Goal: Task Accomplishment & Management: Use online tool/utility

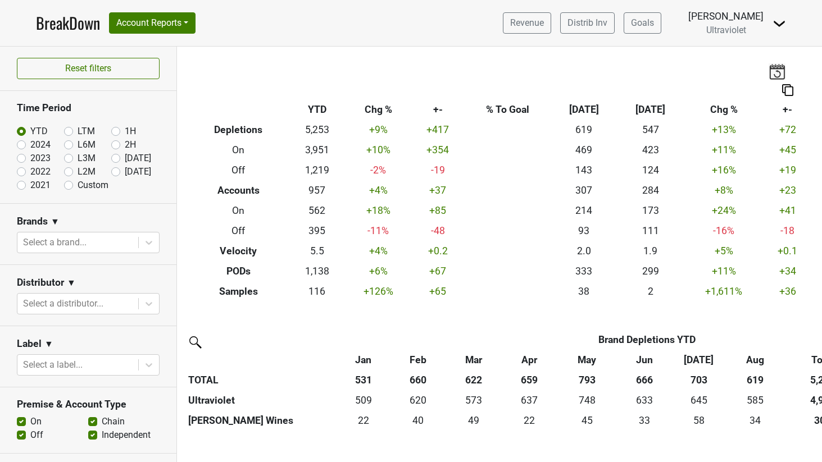
click at [761, 24] on div "Anne Cameron Ultraviolet" at bounding box center [725, 23] width 75 height 28
click at [772, 22] on img at bounding box center [778, 23] width 13 height 13
click at [764, 81] on link "Logout" at bounding box center [740, 81] width 89 height 18
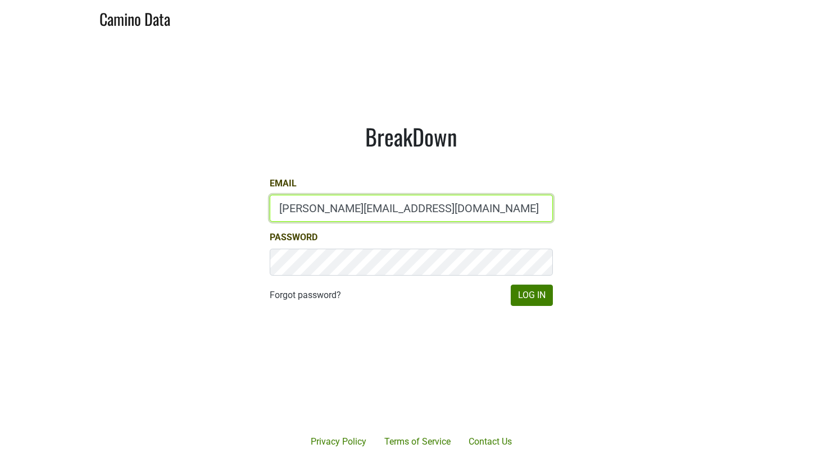
click at [486, 209] on input "anne@poewines.com" at bounding box center [411, 208] width 283 height 27
type input "anne@mommenpop.com"
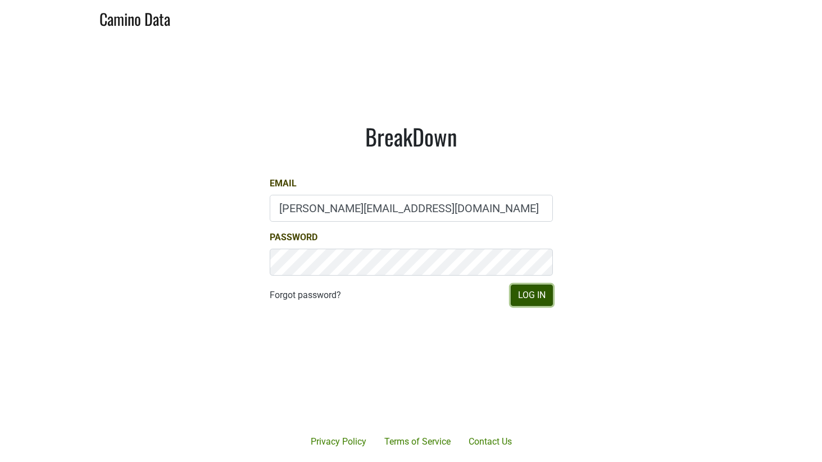
click at [530, 297] on button "Log In" at bounding box center [531, 295] width 42 height 21
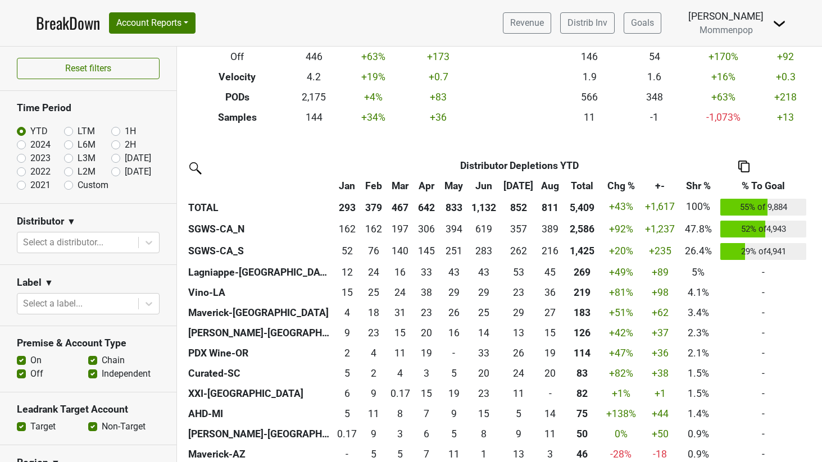
scroll to position [257, 0]
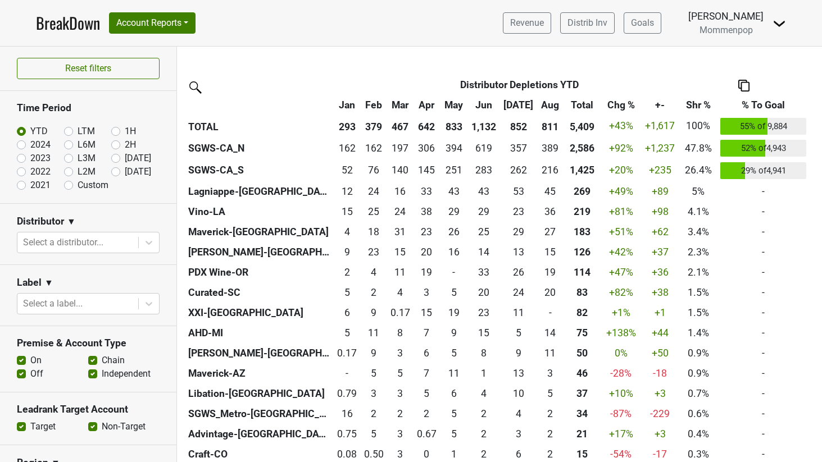
click at [767, 33] on div "Revenue Distrib Inv Goals Anne Cameron Mommenpop Control Center Open Leadrank L…" at bounding box center [640, 23] width 292 height 28
click at [784, 23] on img at bounding box center [778, 23] width 13 height 13
click at [742, 65] on link "Open Leadrank" at bounding box center [740, 63] width 89 height 18
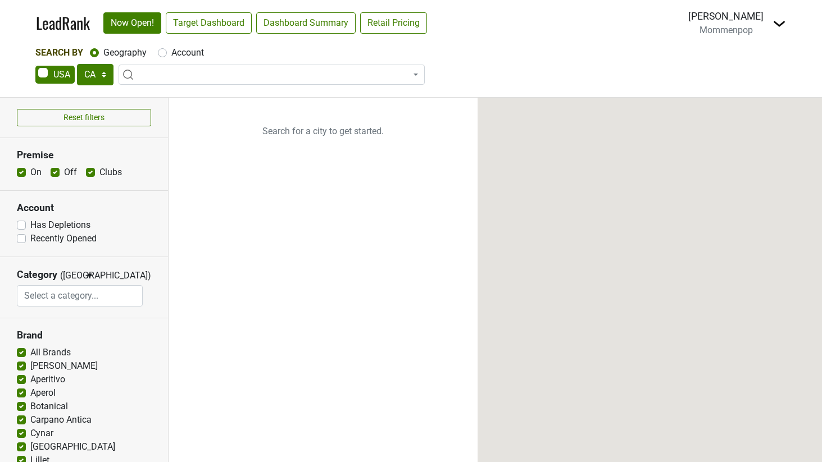
select select "CA"
select select
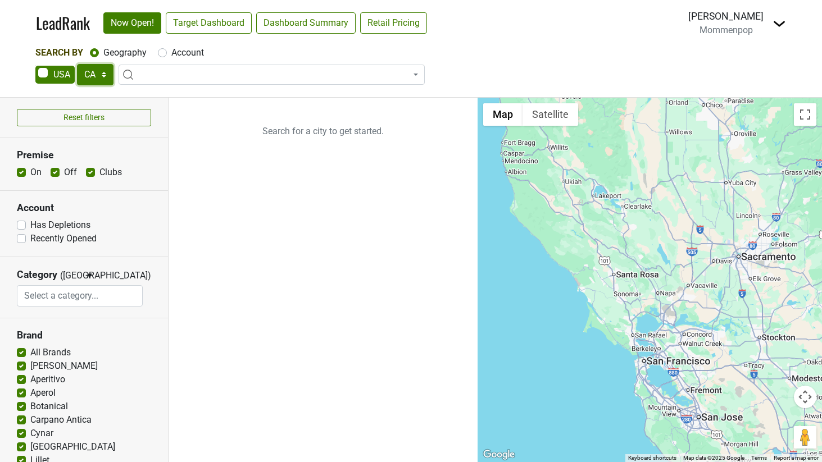
click at [106, 73] on select "AK AL AR AZ CA CO CT DC DE FL [GEOGRAPHIC_DATA] HI IA ID IL IN KS [GEOGRAPHIC_D…" at bounding box center [95, 74] width 37 height 21
select select "FL"
click at [77, 64] on select "AK AL AR AZ CA CO CT DC DE FL [GEOGRAPHIC_DATA] HI IA ID IL IN KS [GEOGRAPHIC_D…" at bounding box center [95, 74] width 37 height 21
click at [188, 71] on span at bounding box center [271, 75] width 306 height 20
type input "sy"
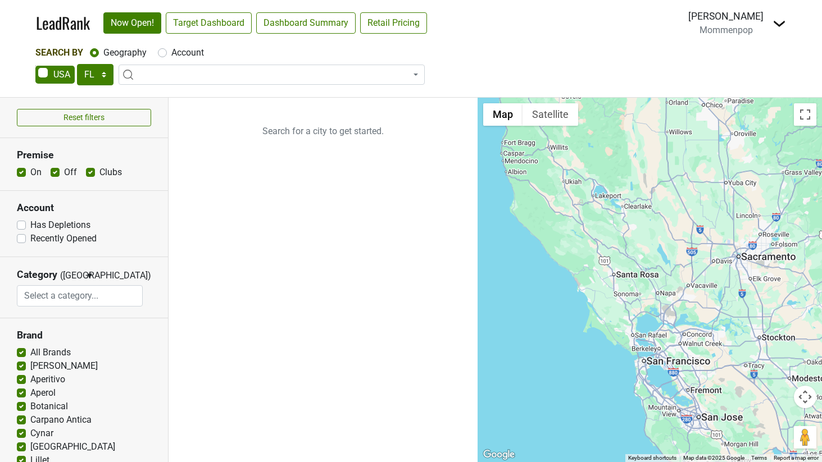
click at [171, 51] on label "Account" at bounding box center [187, 52] width 33 height 13
click at [162, 51] on input "Account" at bounding box center [162, 51] width 9 height 11
radio input "true"
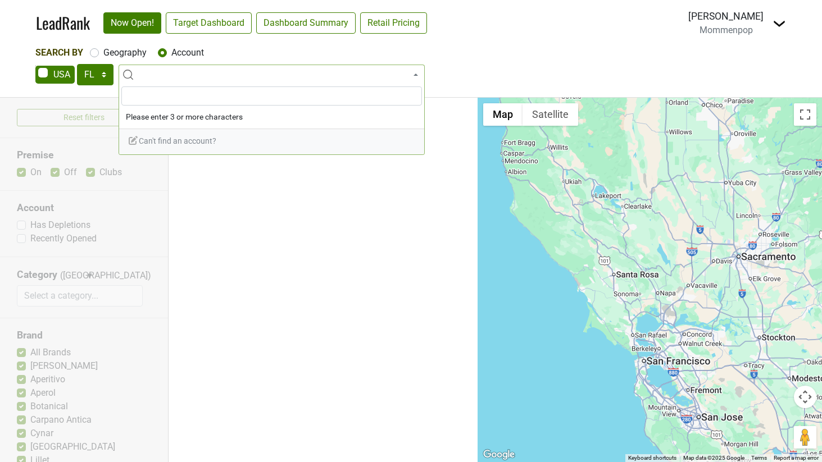
click at [162, 96] on input "search" at bounding box center [271, 95] width 300 height 19
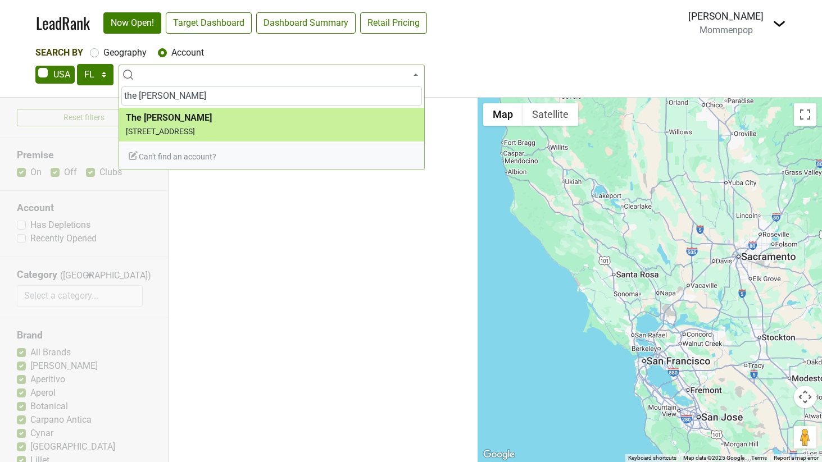
type input "the sylvester"
select select "123815120"
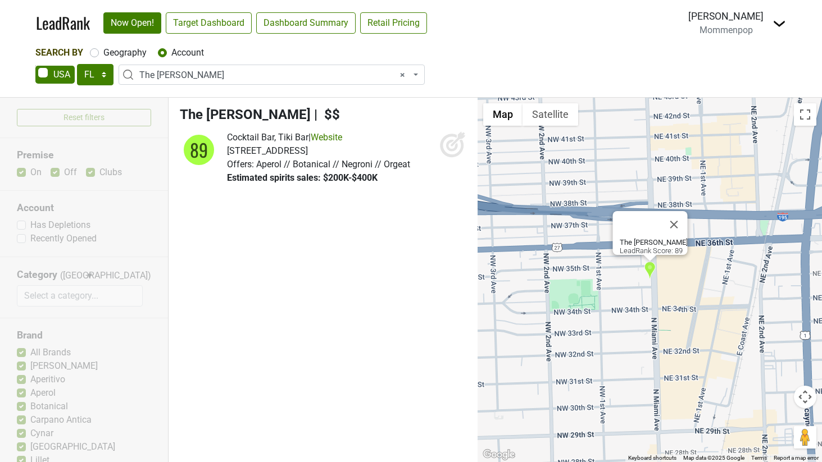
click at [445, 145] on icon at bounding box center [452, 144] width 27 height 27
click at [334, 136] on link "Website" at bounding box center [326, 137] width 31 height 11
click at [202, 76] on span "× The Sylvester" at bounding box center [274, 75] width 271 height 13
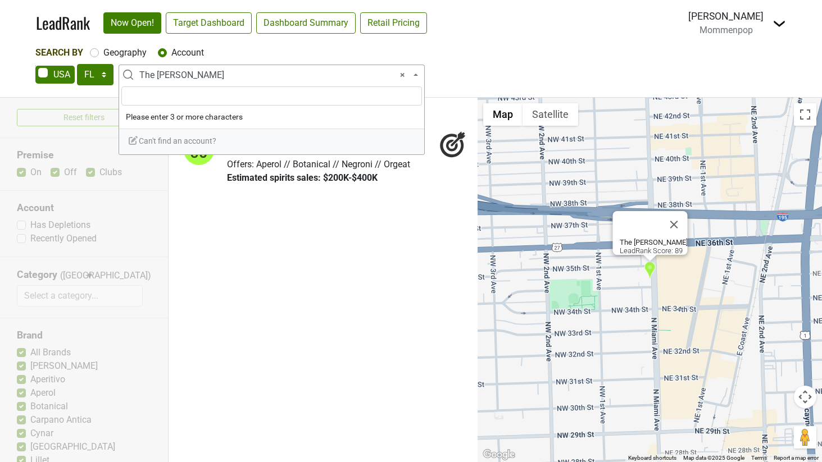
click at [399, 74] on span "× The Sylvester" at bounding box center [274, 75] width 271 height 13
click at [266, 76] on span "× The Sylvester" at bounding box center [274, 75] width 271 height 13
click at [133, 99] on input "vieversa" at bounding box center [271, 95] width 300 height 19
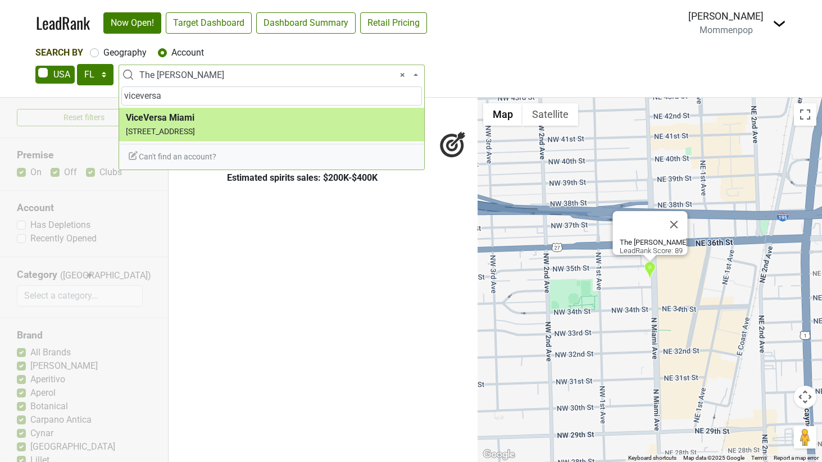
type input "viceversa"
select select "124455015"
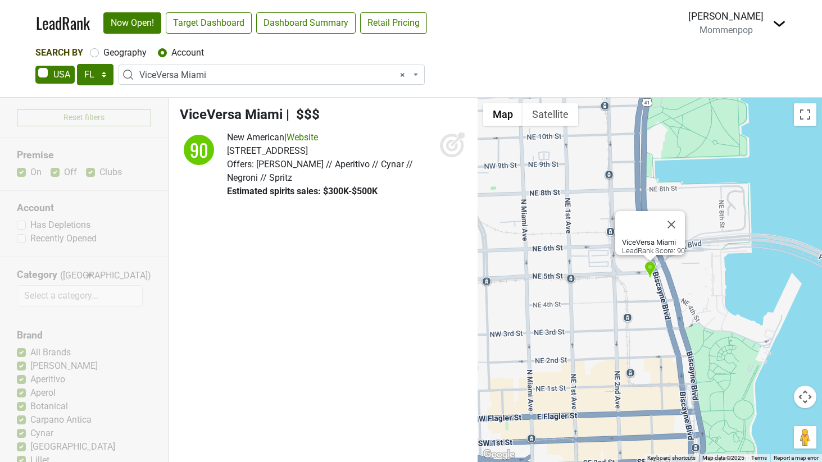
click at [454, 148] on icon at bounding box center [452, 146] width 12 height 12
click at [194, 76] on span "× ViceVersa Miami" at bounding box center [274, 75] width 271 height 13
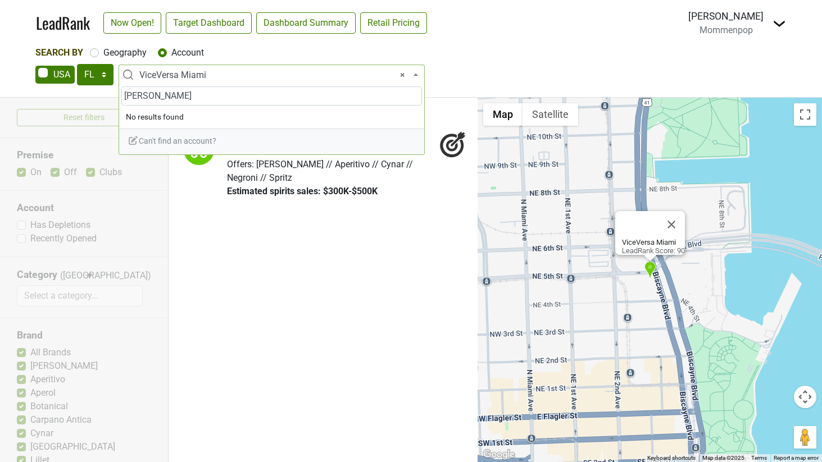
drag, startPoint x: 127, startPoint y: 98, endPoint x: 150, endPoint y: 16, distance: 85.2
click at [127, 98] on input "j alexanders" at bounding box center [271, 95] width 300 height 19
type input "j. alexanders"
select select
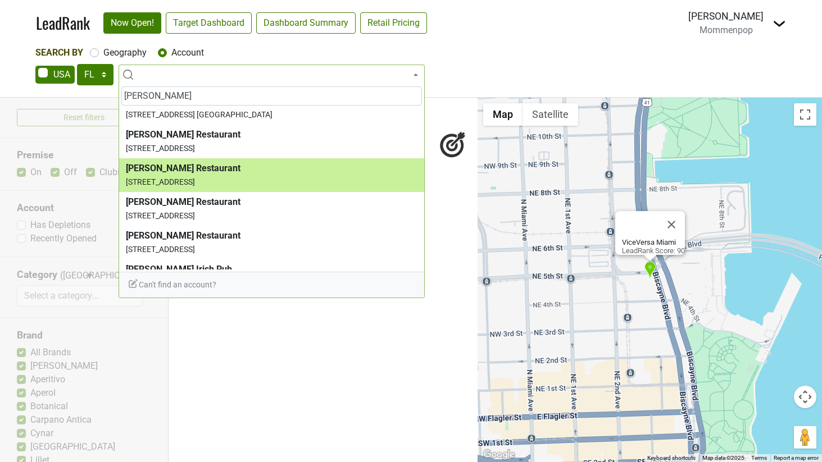
scroll to position [108, 0]
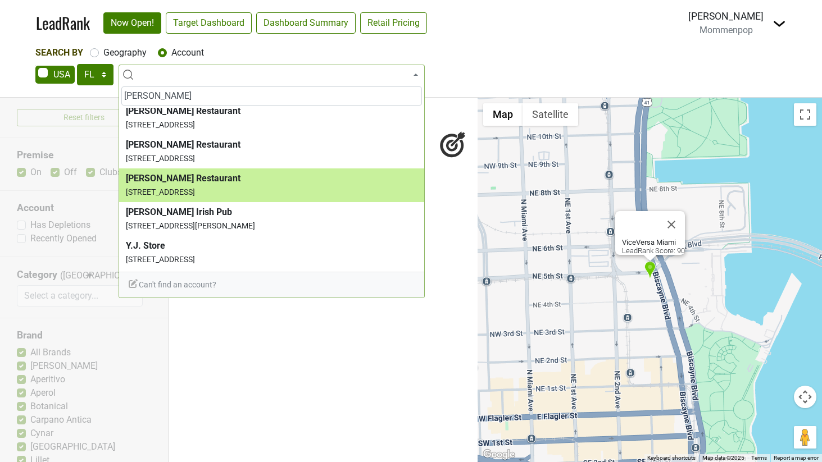
type input "J."
select select "124455575"
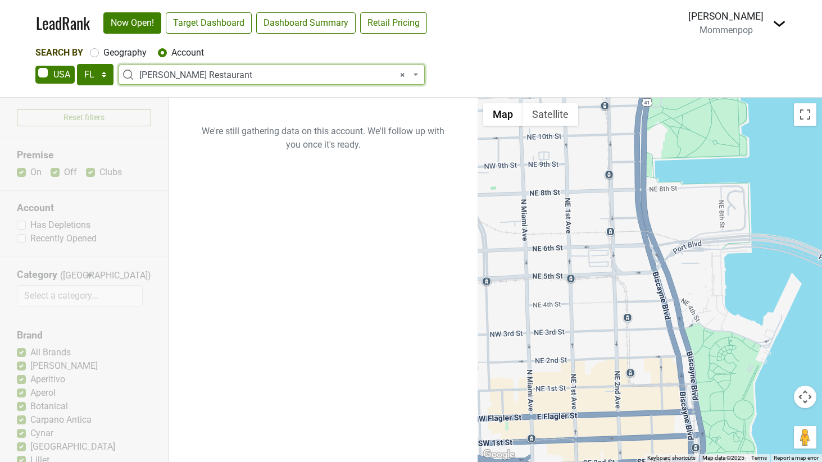
click at [216, 74] on span "× J. Alexander's Restaurant" at bounding box center [274, 75] width 271 height 13
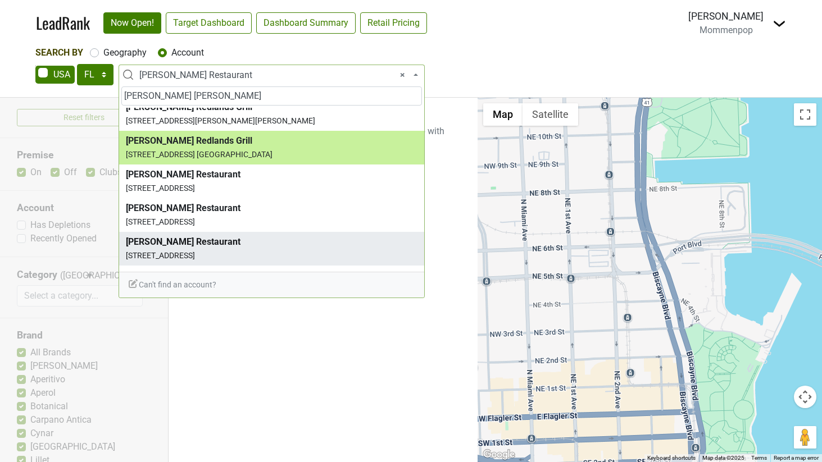
scroll to position [40, 0]
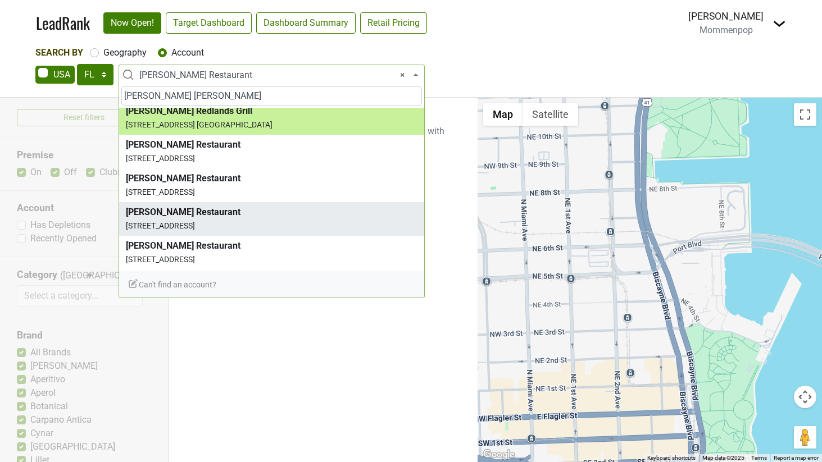
type input "J. Alex"
select select "99432"
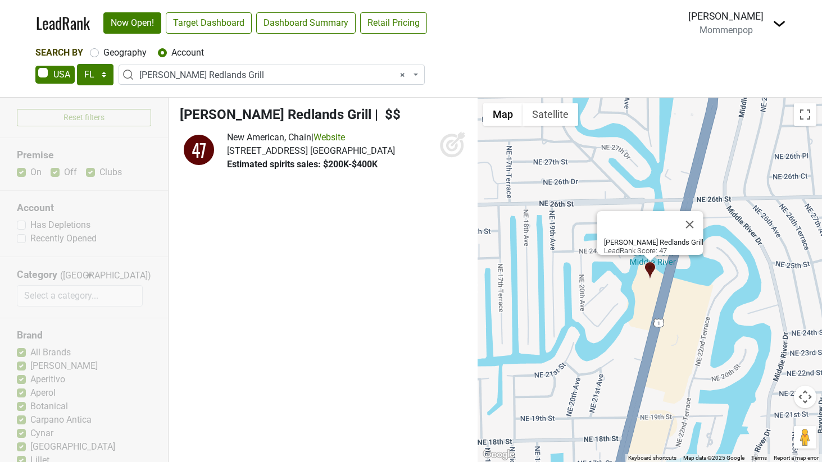
click at [373, 165] on span "Estimated spirits sales: $200K-$400K" at bounding box center [302, 164] width 150 height 11
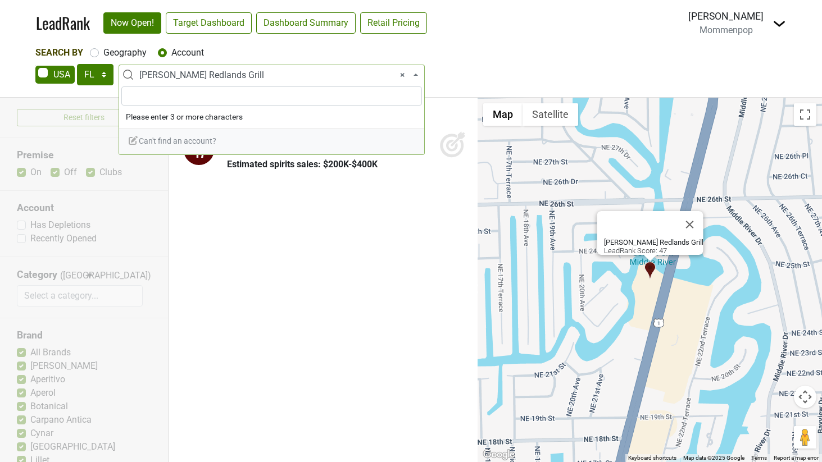
click at [244, 69] on span "× J. Alexander's Redlands Grill" at bounding box center [274, 75] width 271 height 13
type input "j."
click at [448, 143] on icon at bounding box center [452, 146] width 12 height 12
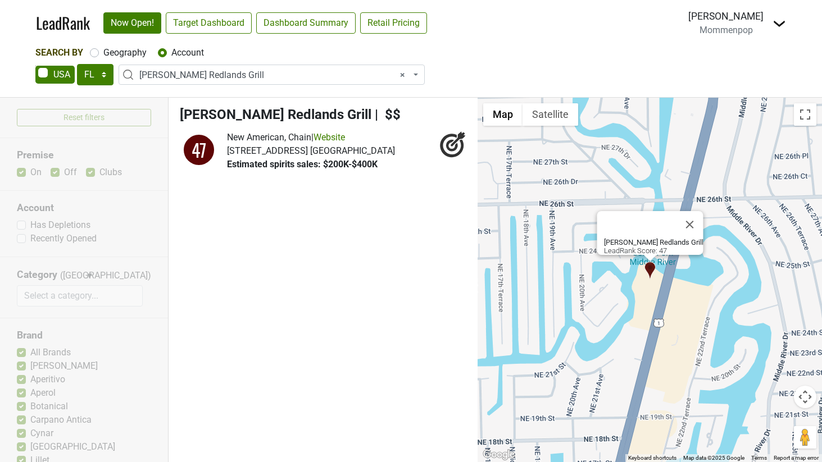
click at [179, 74] on span "× J. Alexander's Redlands Grill" at bounding box center [274, 75] width 271 height 13
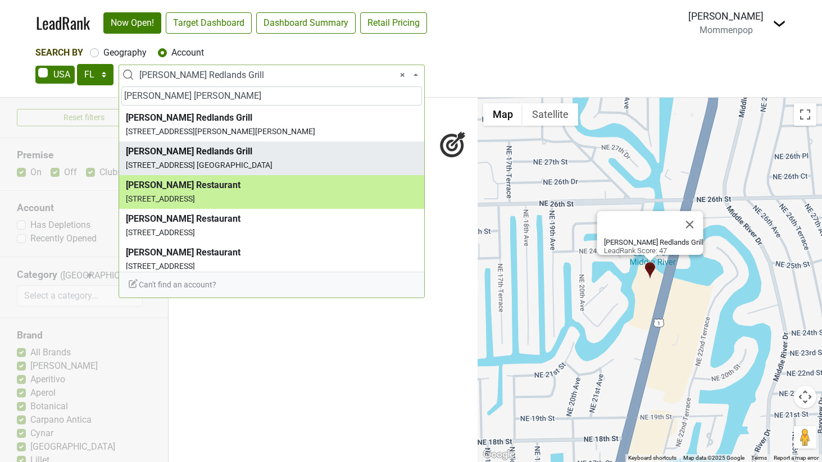
type input "j. alex"
select select "124455575"
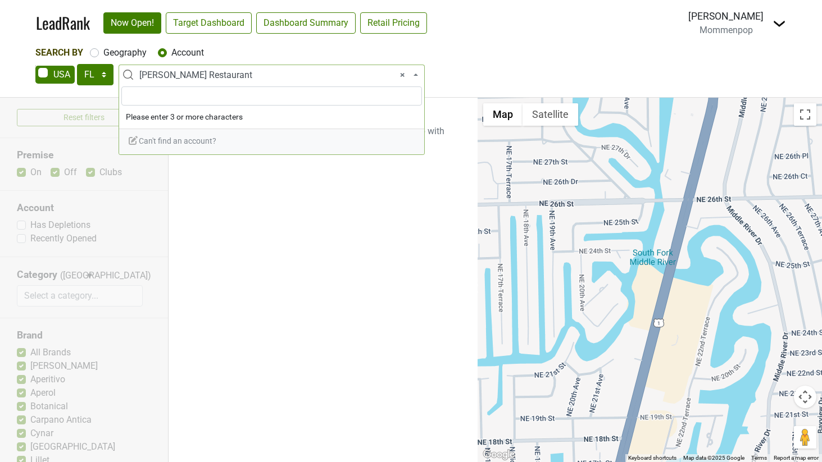
click at [347, 73] on span "× J. Alexander's Restaurant" at bounding box center [274, 75] width 271 height 13
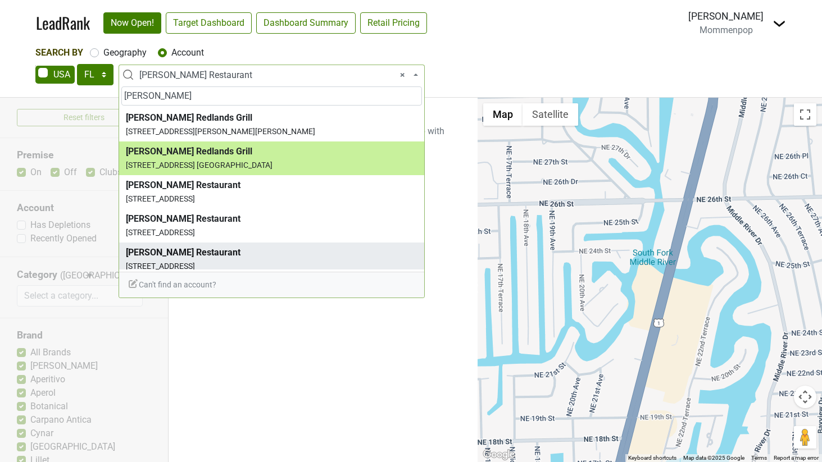
type input "J."
select select "99432"
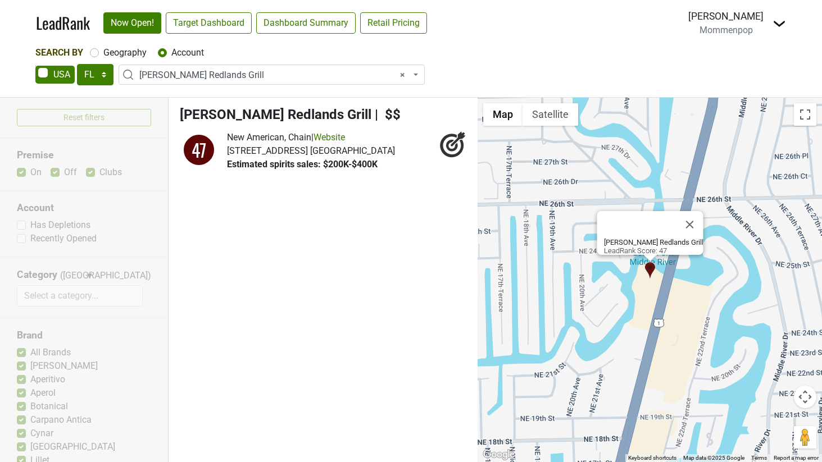
click at [187, 75] on span "× J. Alexander's Redlands Grill" at bounding box center [274, 75] width 271 height 13
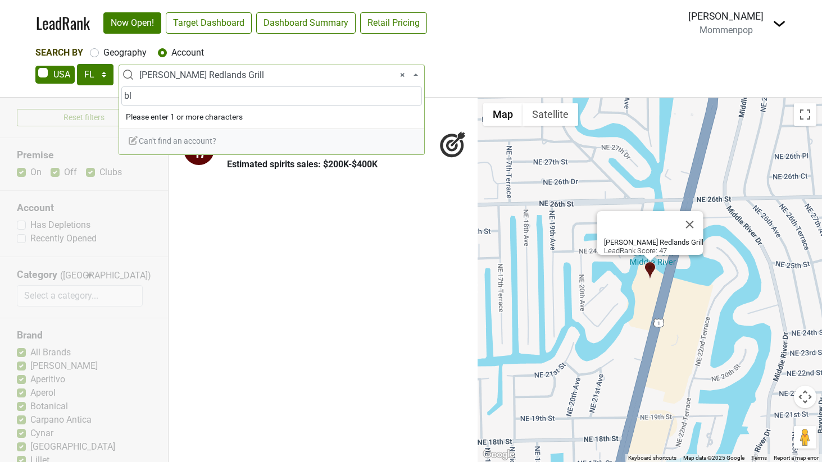
type input "b"
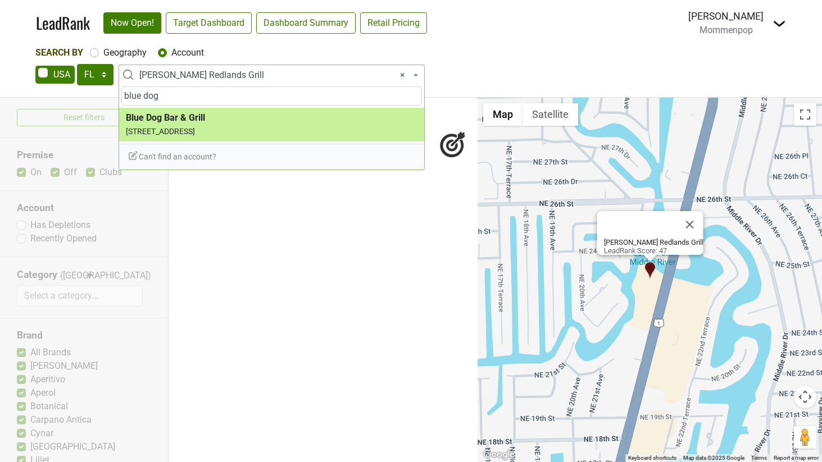
type input "blue dog"
select select "104595"
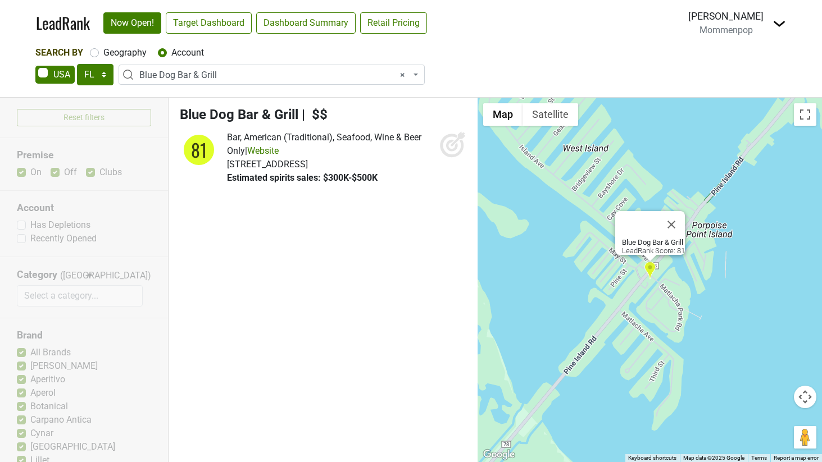
click at [179, 71] on span "× Blue Dog Bar & Grill" at bounding box center [274, 75] width 271 height 13
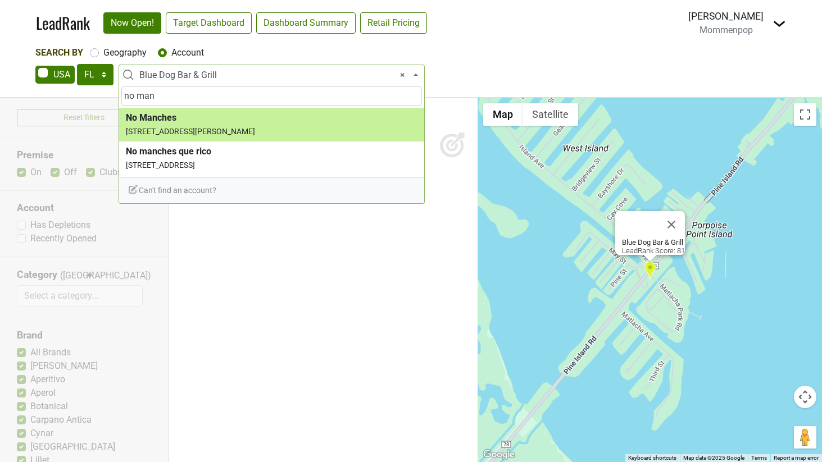
drag, startPoint x: 111, startPoint y: 93, endPoint x: 17, endPoint y: 90, distance: 93.8
click at [17, 90] on body "LeadRank Now Open! Target Dashboard Dashboard Summary Retail Pricing Loading...…" at bounding box center [411, 231] width 822 height 462
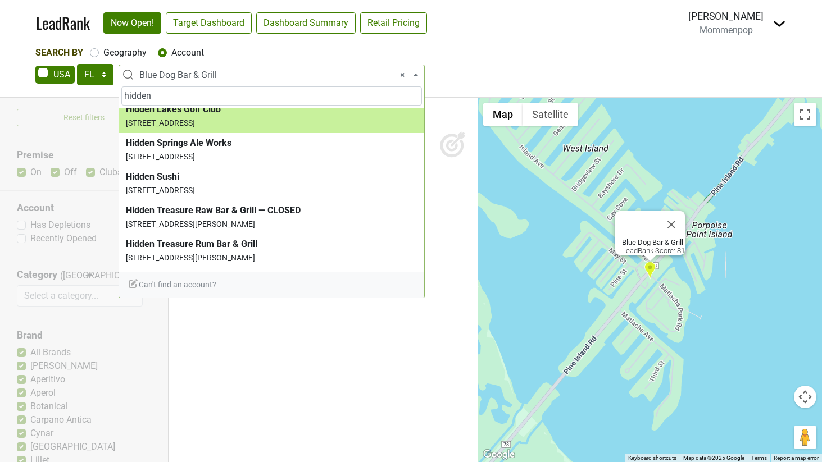
scroll to position [0, 0]
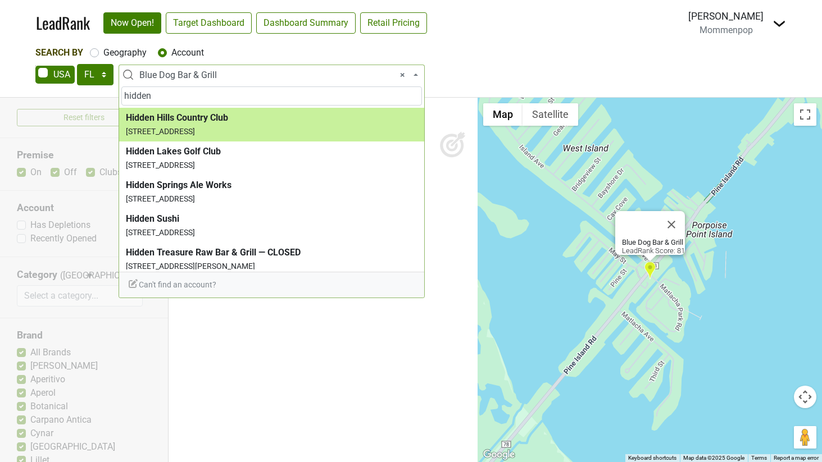
drag, startPoint x: 171, startPoint y: 101, endPoint x: 48, endPoint y: 101, distance: 123.5
click at [48, 101] on body "LeadRank Now Open! Target Dashboard Dashboard Summary Retail Pricing Loading...…" at bounding box center [411, 231] width 822 height 462
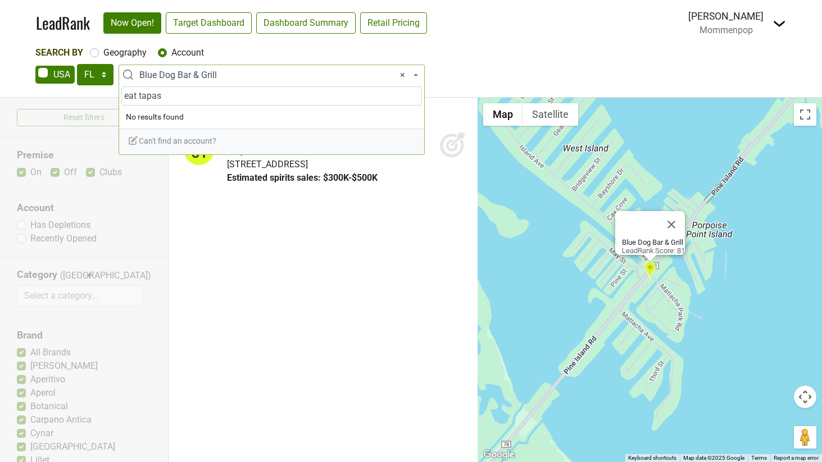
click at [142, 97] on input "eat tapas" at bounding box center [271, 95] width 300 height 19
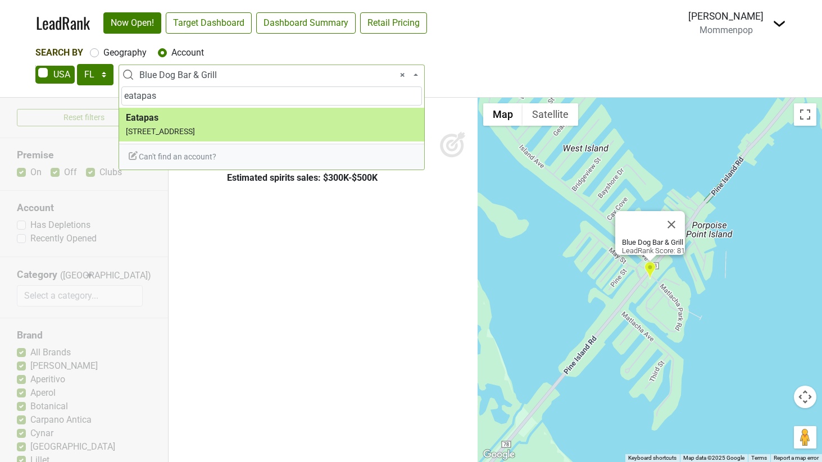
type input "eatapas"
select select "123720042"
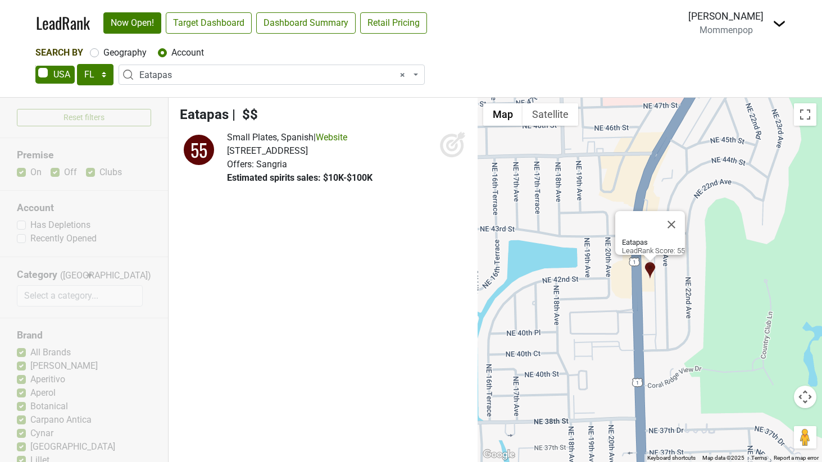
click at [448, 145] on icon at bounding box center [452, 144] width 27 height 27
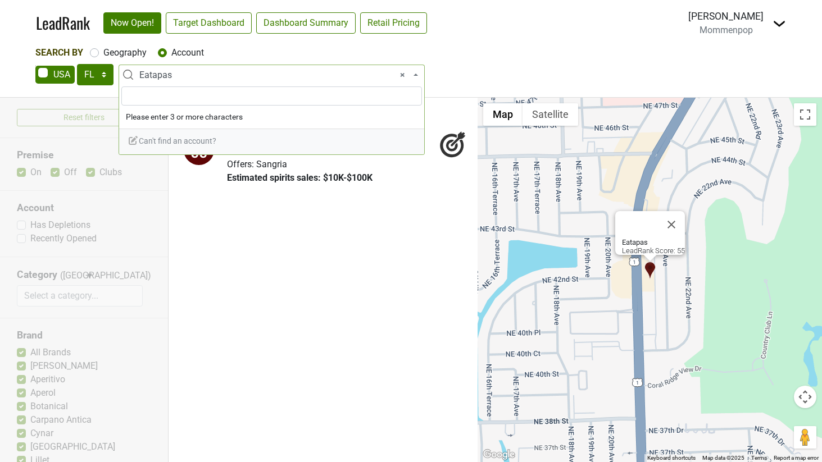
drag, startPoint x: 211, startPoint y: 75, endPoint x: 97, endPoint y: 71, distance: 114.6
click at [97, 71] on div "AK AL AR AZ CA CO CT DC DE FL GA HI IA ID IL IN KS KY LA MA MD ME MI MN MO MS M…" at bounding box center [410, 76] width 751 height 24
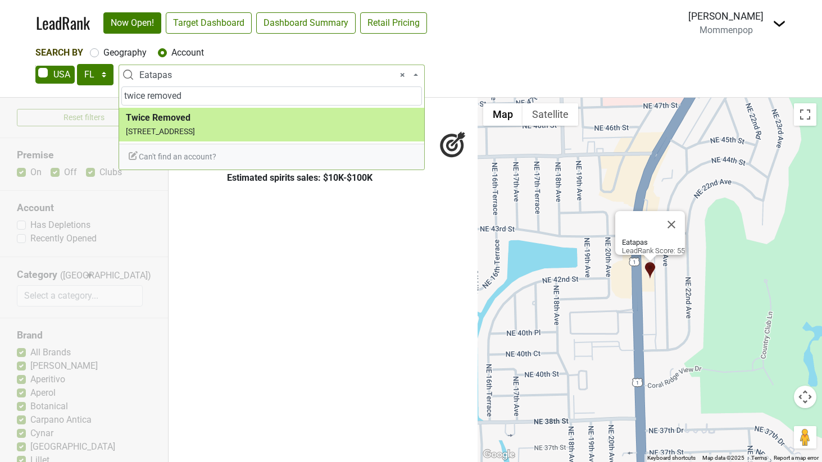
type input "twice removed"
select select "123719883"
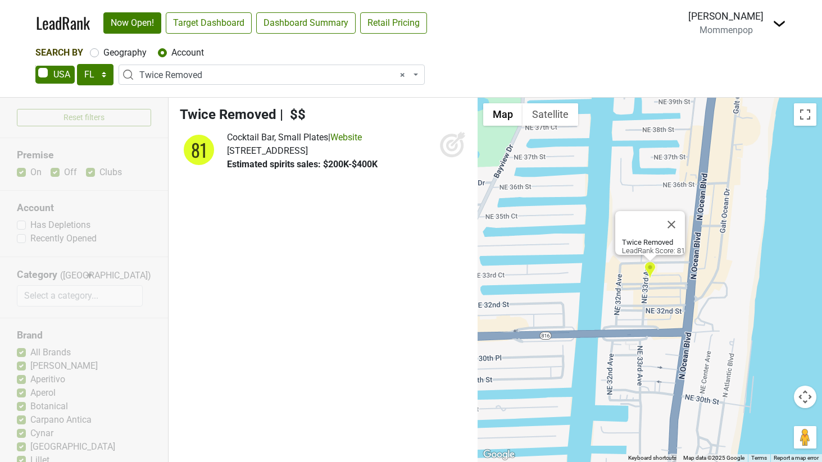
click at [458, 142] on icon at bounding box center [452, 144] width 27 height 27
click at [176, 73] on span "× Twice Removed" at bounding box center [274, 75] width 271 height 13
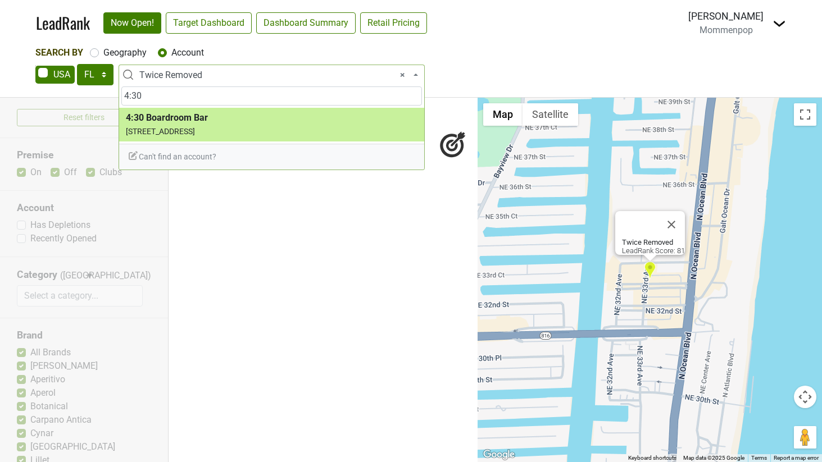
type input "4:30"
select select "99533"
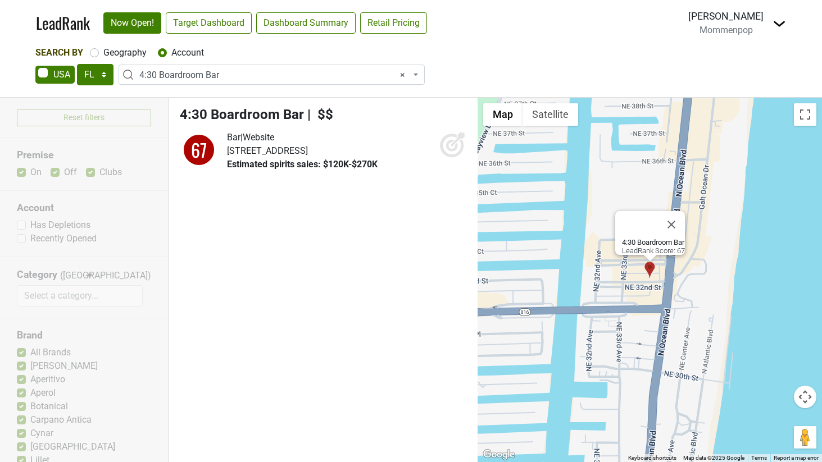
click at [459, 145] on icon at bounding box center [452, 144] width 27 height 27
click at [332, 70] on span "× 4:30 Boardroom Bar" at bounding box center [274, 75] width 271 height 13
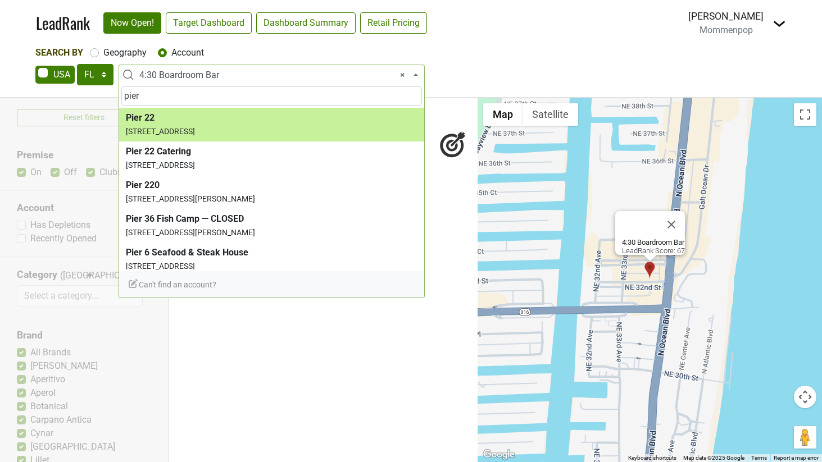
type input "pier"
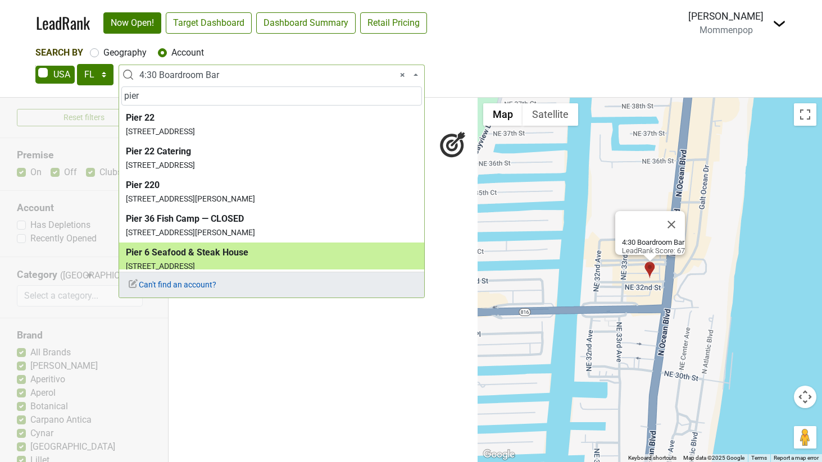
click at [178, 285] on span "Can't find an account?" at bounding box center [171, 284] width 89 height 9
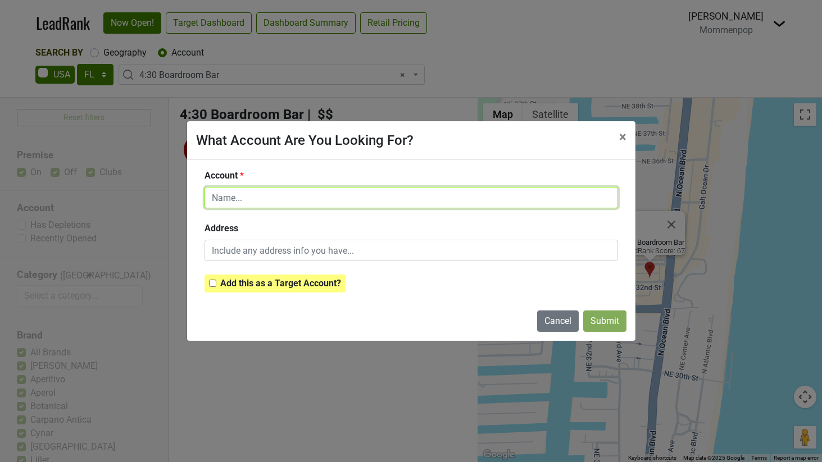
click at [249, 198] on input "text" at bounding box center [410, 197] width 413 height 21
type input "Pier Top Account"
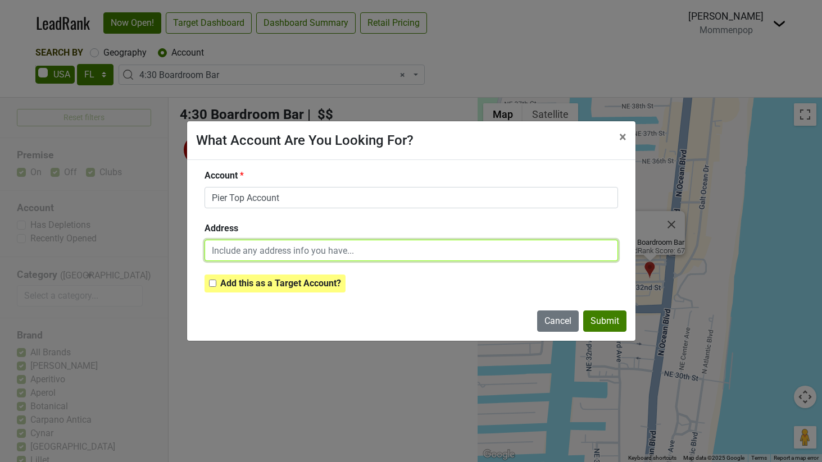
click at [245, 252] on input "text" at bounding box center [410, 250] width 413 height 21
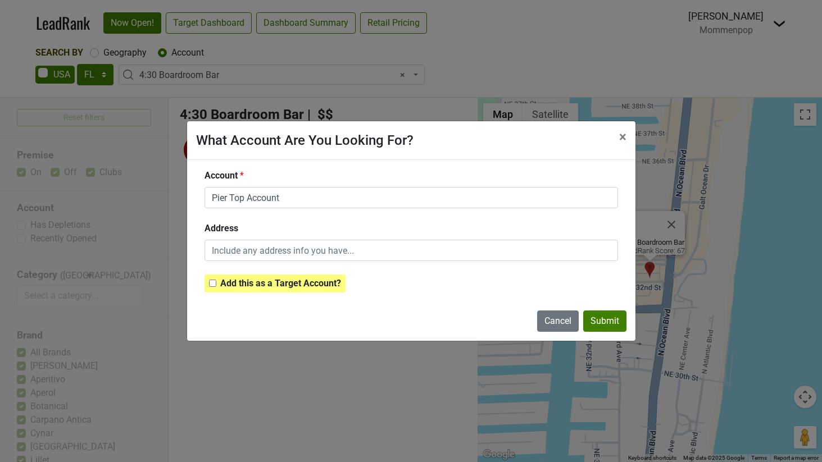
click at [213, 281] on input "checkbox" at bounding box center [212, 283] width 7 height 7
checkbox input "true"
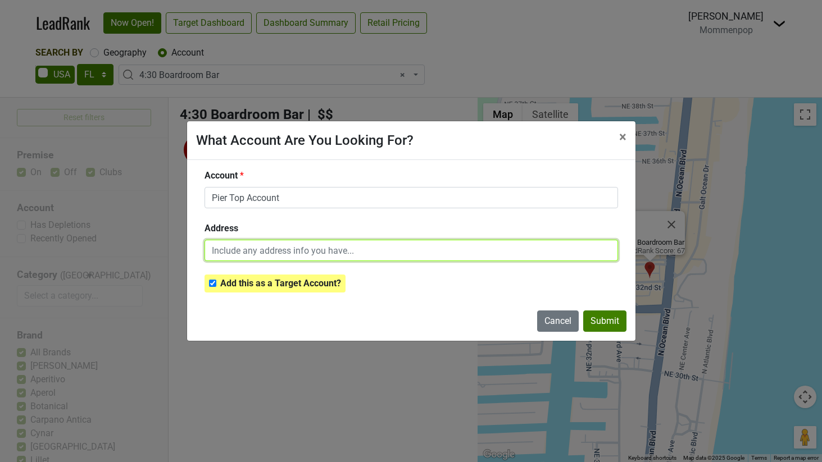
click at [263, 257] on input "text" at bounding box center [410, 250] width 413 height 21
type input "2301 SE 17th St Ft. Lauderdale"
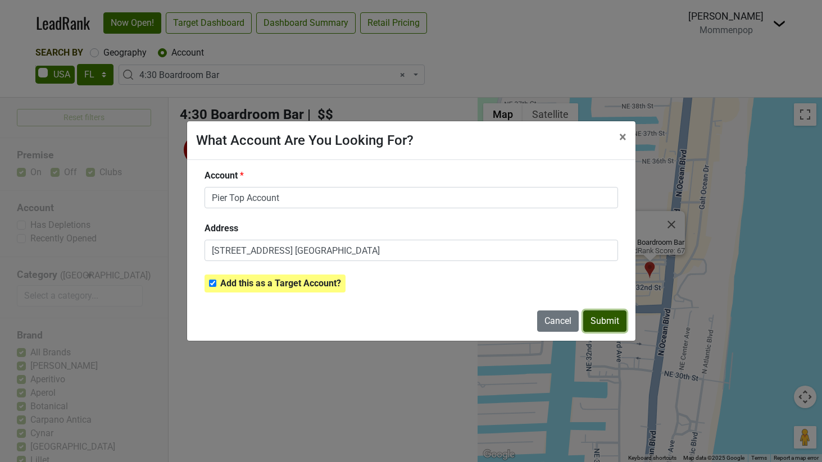
click at [600, 323] on button "Submit" at bounding box center [604, 321] width 43 height 21
checkbox input "false"
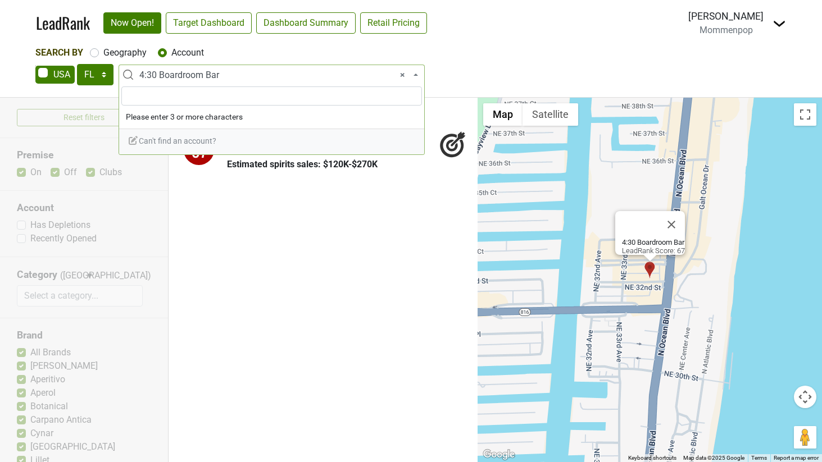
click at [189, 71] on span "× 4:30 Boardroom Bar" at bounding box center [274, 75] width 271 height 13
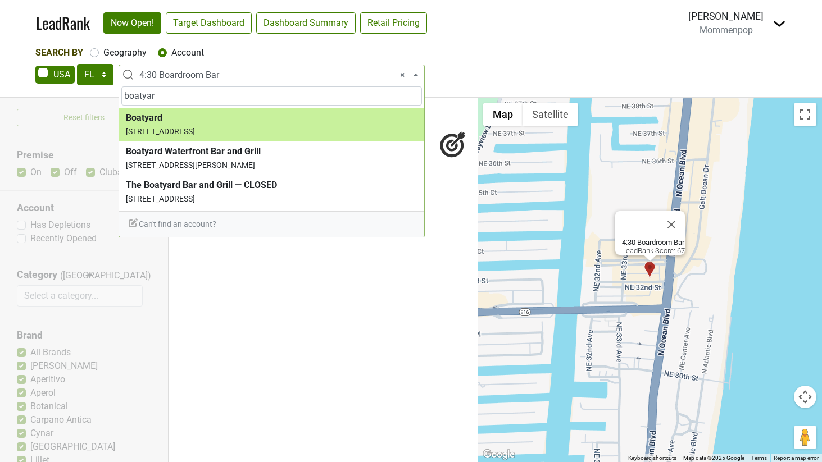
type input "boatyar"
select select "99357"
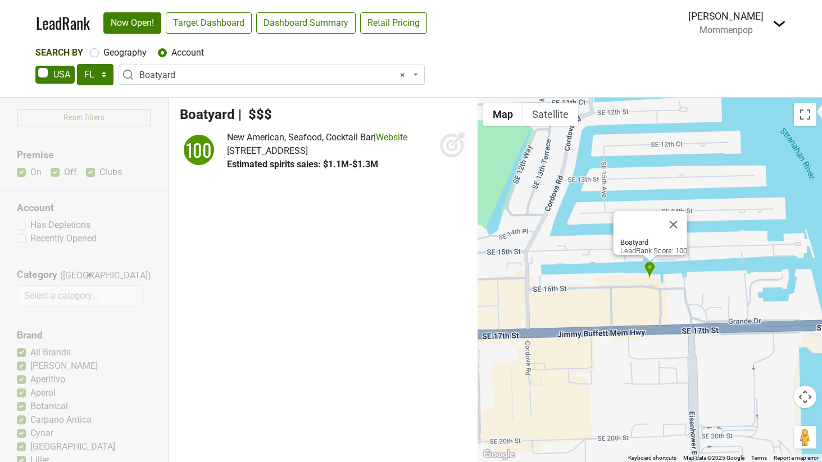
click at [450, 145] on icon at bounding box center [457, 139] width 15 height 15
click at [188, 77] on span "× Boatyard" at bounding box center [274, 75] width 271 height 13
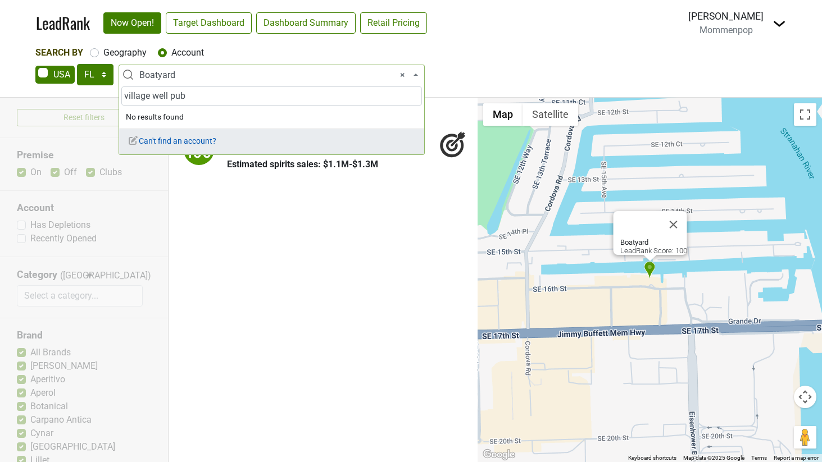
type input "village well pub"
click at [171, 143] on span "Can't find an account?" at bounding box center [171, 140] width 89 height 9
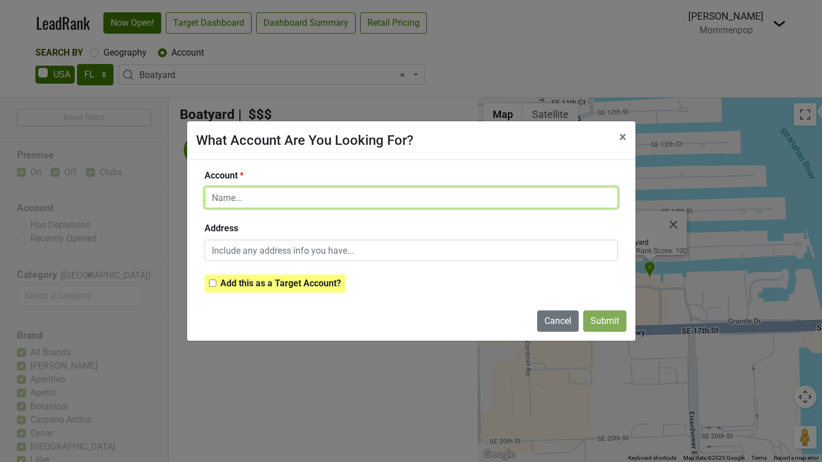
click at [279, 194] on input "text" at bounding box center [410, 197] width 413 height 21
type input "Village Well Pub"
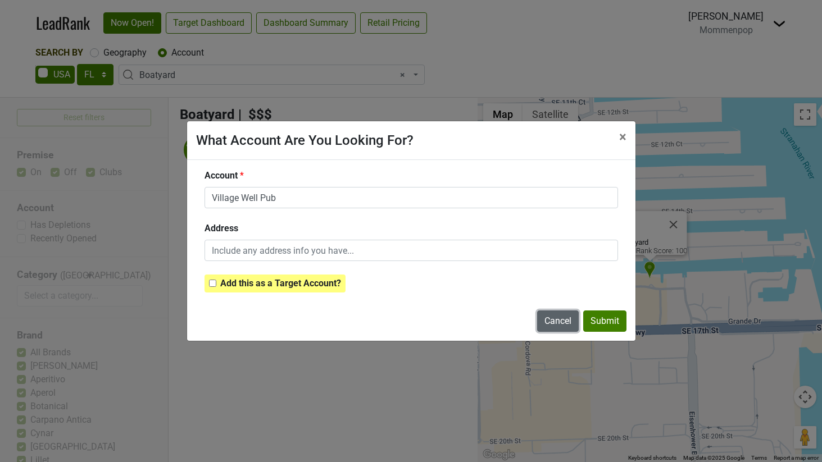
click at [563, 318] on button "Cancel" at bounding box center [558, 321] width 42 height 21
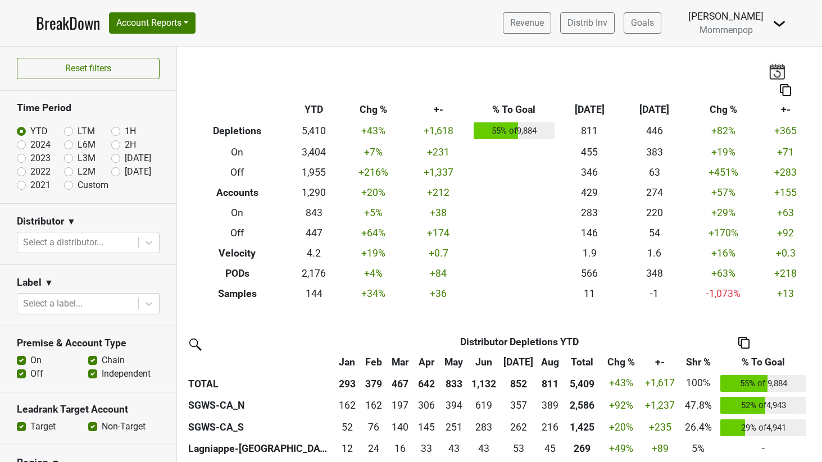
click at [763, 27] on div "Revenue Distrib Inv Goals Anne Cameron Mommenpop Control Center Open Leadrank L…" at bounding box center [640, 23] width 292 height 28
click at [778, 21] on img at bounding box center [778, 23] width 13 height 13
click at [746, 58] on link "Open Leadrank" at bounding box center [740, 63] width 89 height 18
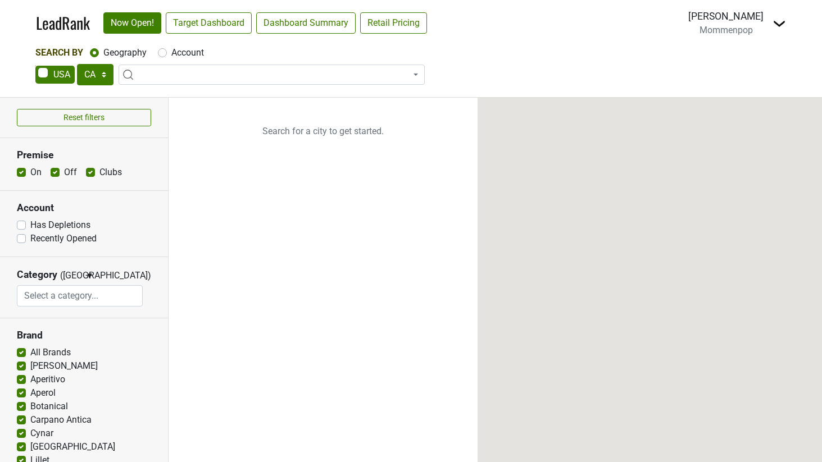
select select "CA"
select select
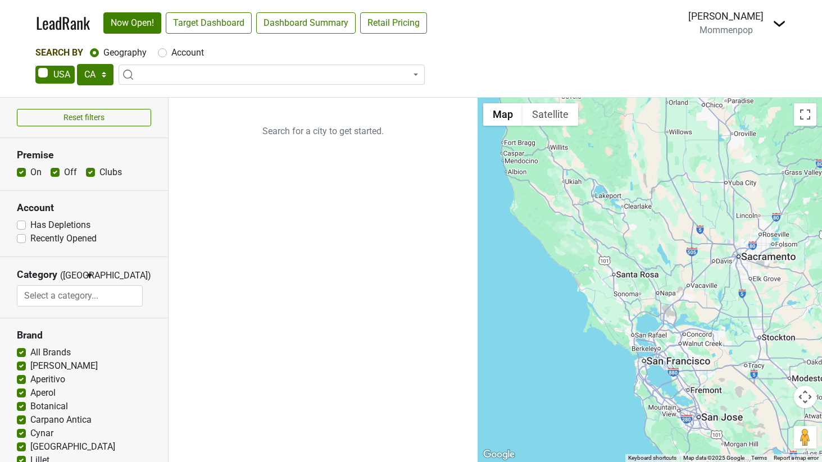
click at [172, 70] on span at bounding box center [271, 75] width 306 height 20
click at [99, 77] on select "AK AL AR AZ CA CO CT DC DE FL [GEOGRAPHIC_DATA] HI IA ID IL IN KS [GEOGRAPHIC_D…" at bounding box center [95, 74] width 37 height 21
select select "FL"
click at [77, 64] on select "AK AL AR AZ CA CO CT DC DE FL [GEOGRAPHIC_DATA] HI IA ID IL IN KS [GEOGRAPHIC_D…" at bounding box center [95, 74] width 37 height 21
click at [163, 75] on span at bounding box center [271, 75] width 306 height 20
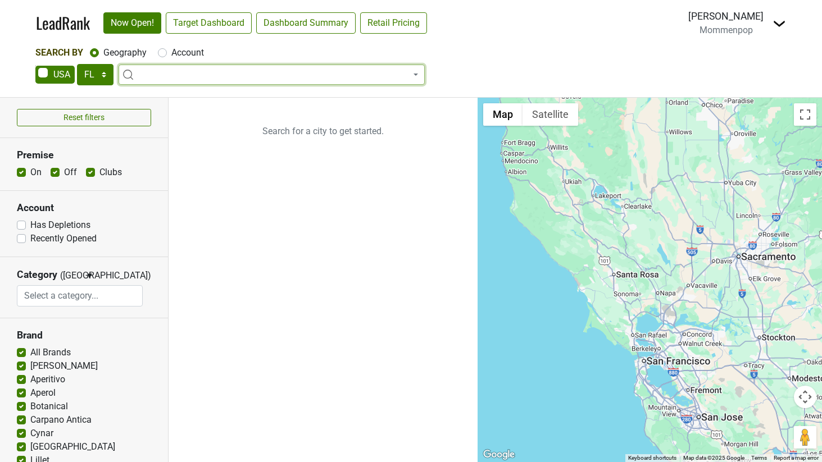
click at [171, 49] on label "Account" at bounding box center [187, 52] width 33 height 13
click at [166, 49] on input "Account" at bounding box center [162, 51] width 9 height 11
radio input "true"
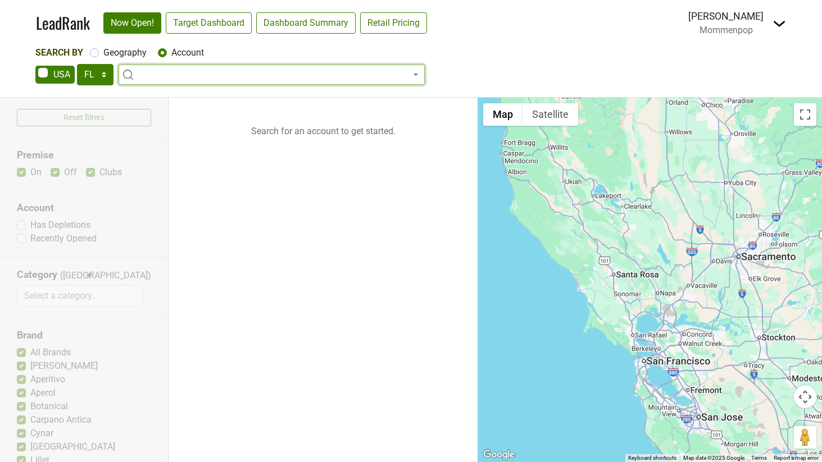
click at [165, 74] on span at bounding box center [271, 75] width 306 height 20
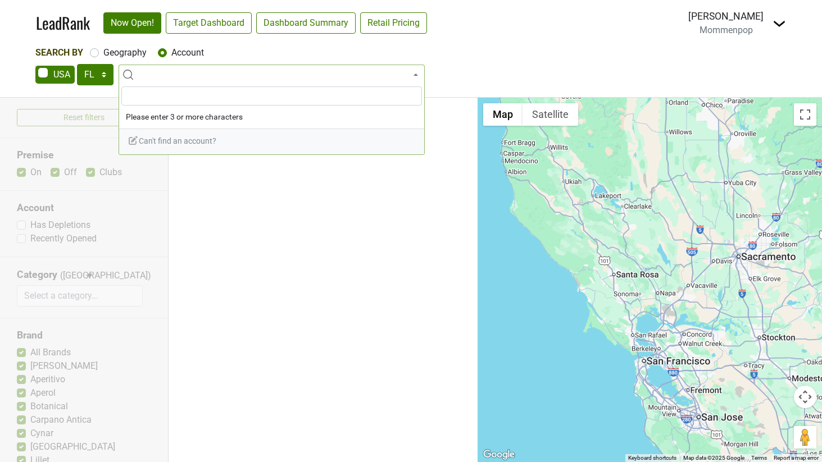
click at [165, 74] on span at bounding box center [271, 75] width 306 height 20
type input "drinkwell"
click at [92, 78] on select "AK AL AR AZ CA CO CT DC DE FL GA HI IA ID IL IN KS KY LA MA MD ME MI MN MO MS M…" at bounding box center [95, 74] width 37 height 21
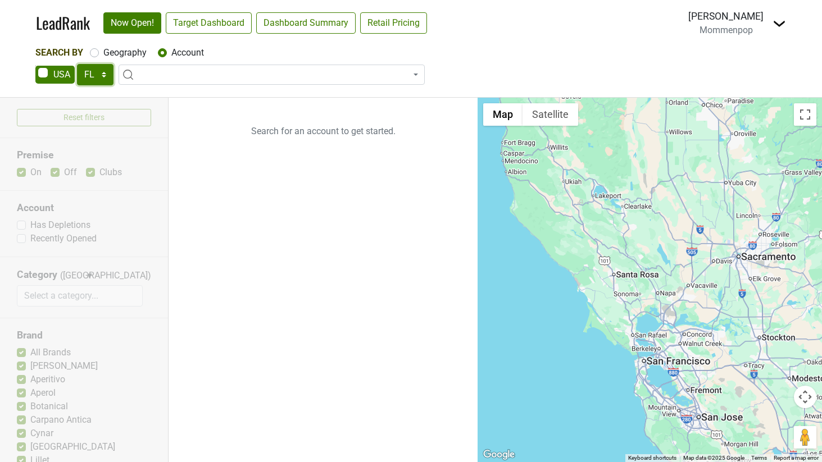
select select "TX"
click at [77, 64] on select "AK AL AR AZ CA CO CT DC DE FL GA HI IA ID IL IN KS KY LA MA MD ME MI MN MO MS M…" at bounding box center [95, 74] width 37 height 21
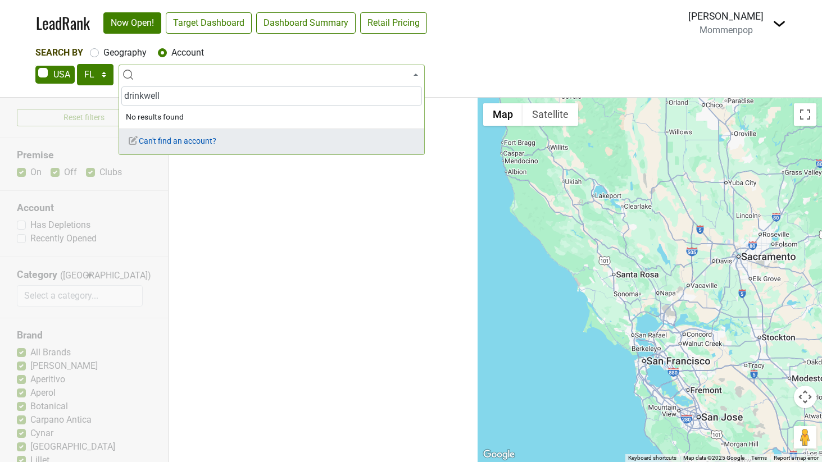
type input "drinkwell"
click at [171, 138] on span "Can't find an account?" at bounding box center [171, 140] width 89 height 9
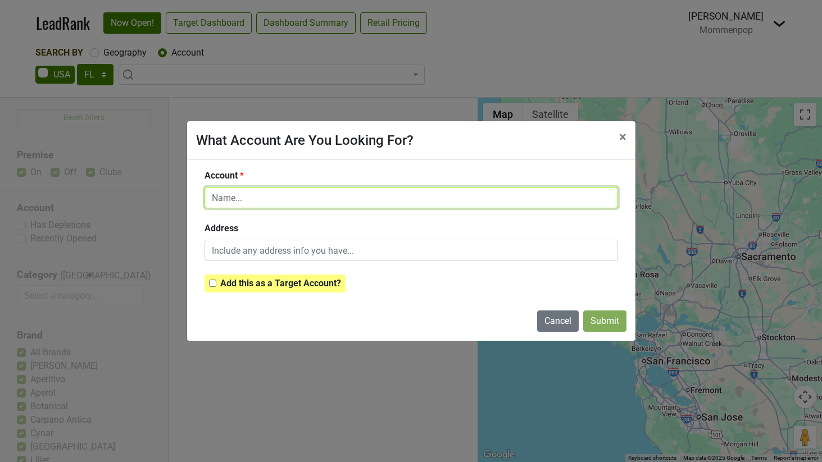
click at [249, 199] on input "text" at bounding box center [410, 197] width 413 height 21
type input "DrinkWell"
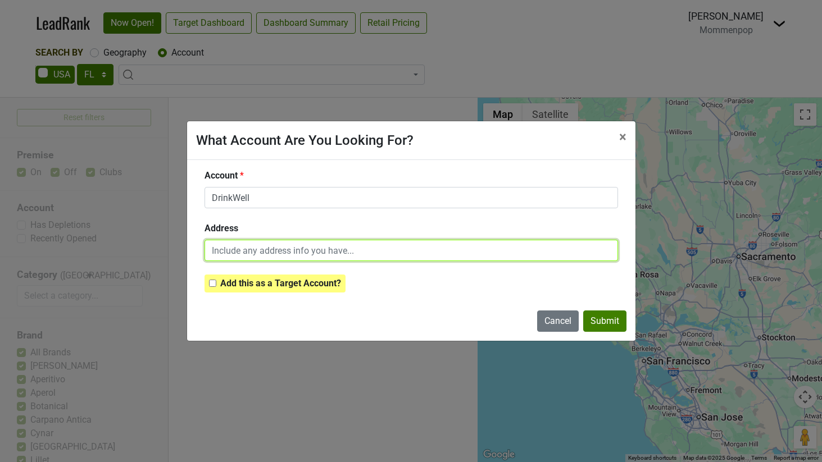
paste input "207 E 53rd St, Austin, TX 78751"
type input "207 E 53rd St, Austin, TX 78751"
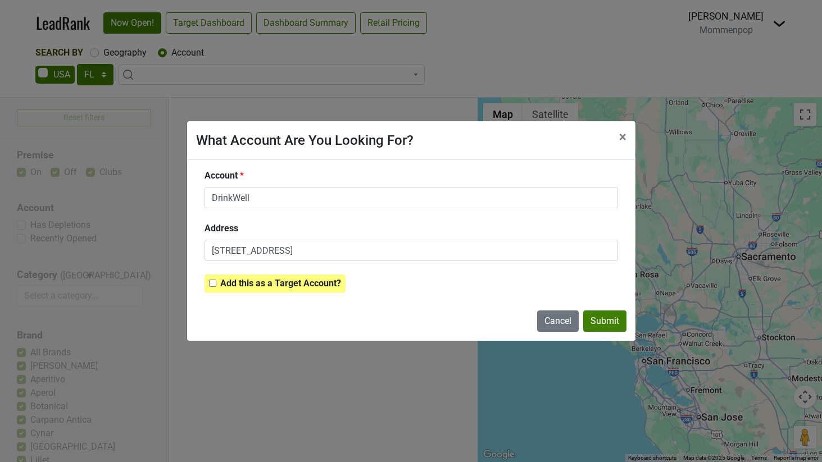
click at [211, 282] on input "checkbox" at bounding box center [212, 283] width 7 height 7
checkbox input "true"
click at [607, 319] on button "Submit" at bounding box center [604, 321] width 43 height 21
checkbox input "false"
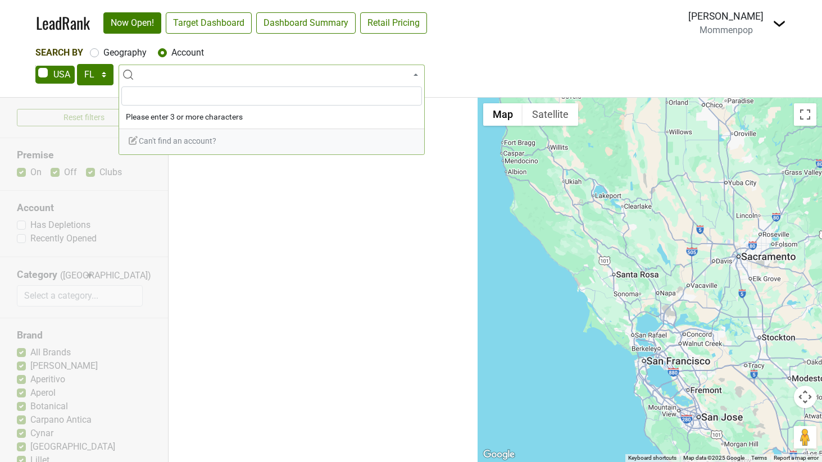
click at [157, 75] on span at bounding box center [271, 75] width 306 height 20
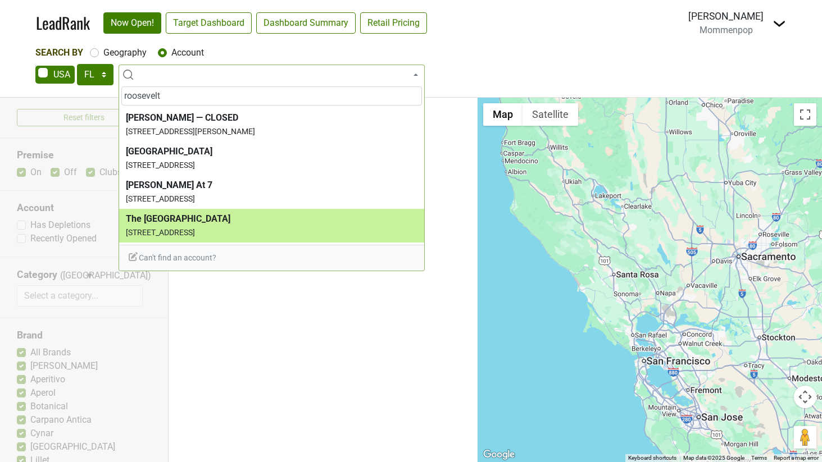
type input "roosevelt"
select select "4924"
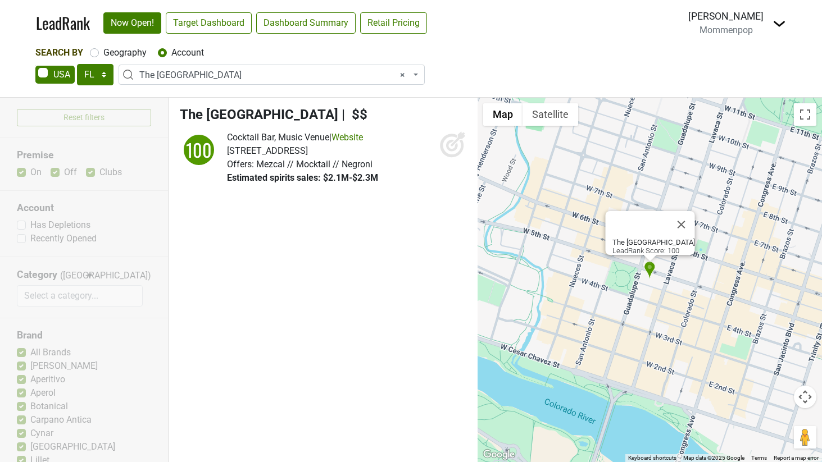
click at [454, 139] on icon at bounding box center [452, 144] width 27 height 27
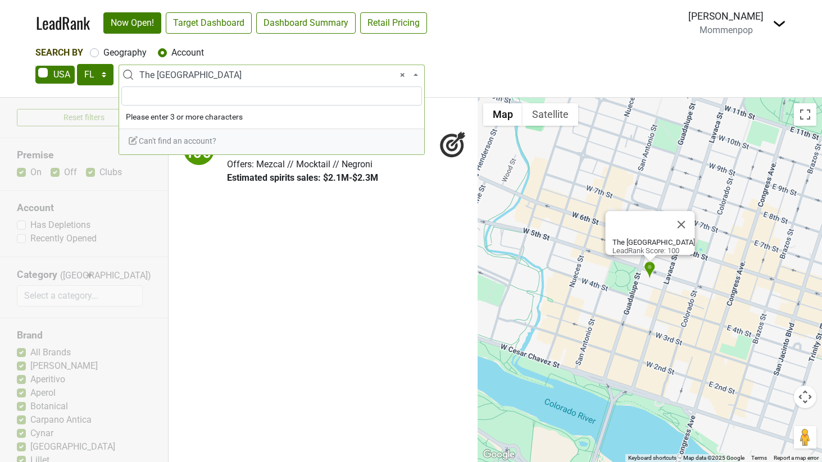
click at [207, 74] on span "× The Roosevelt Room" at bounding box center [274, 75] width 271 height 13
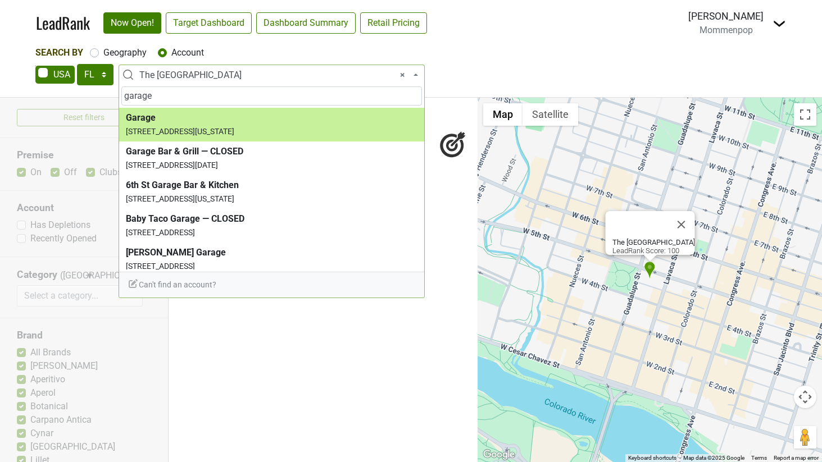
type input "garage"
select select "77135"
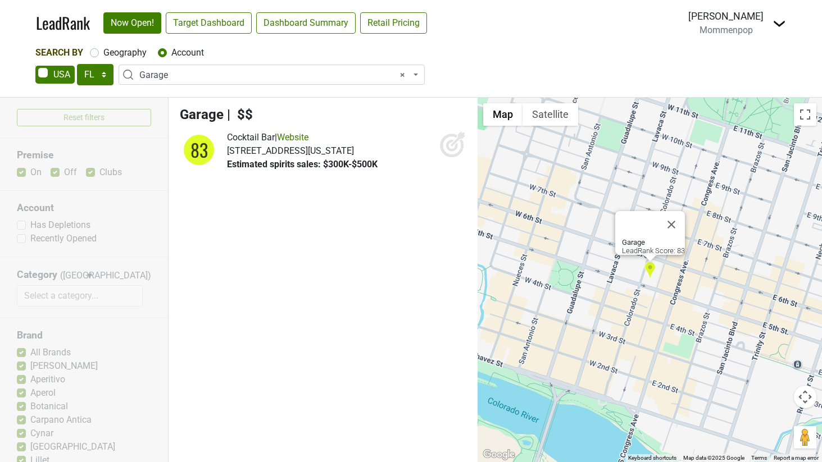
click at [451, 137] on icon at bounding box center [452, 144] width 27 height 27
click at [218, 81] on span "× Garage" at bounding box center [274, 75] width 271 height 13
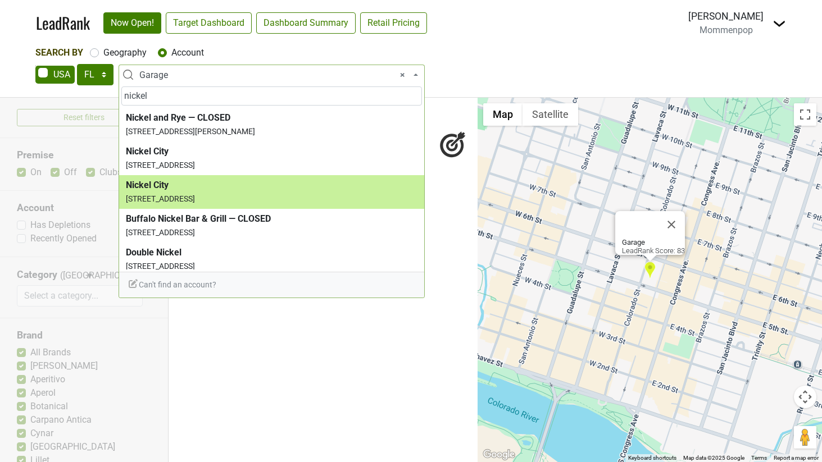
type input "nickel"
select select "78022"
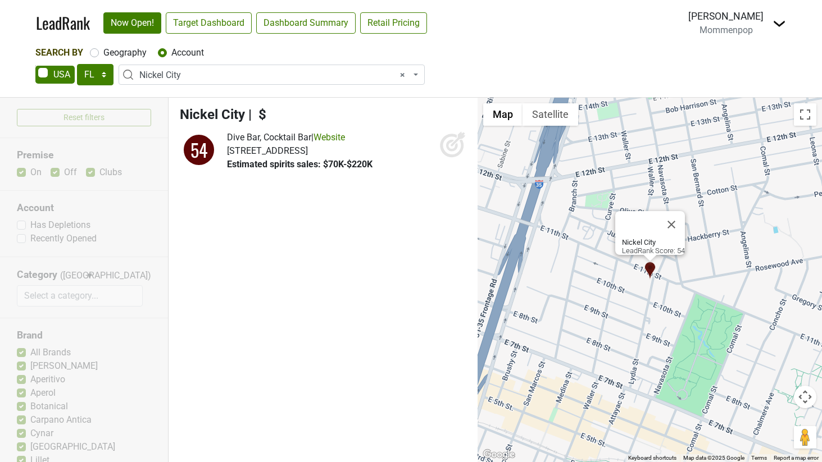
click at [452, 140] on icon at bounding box center [452, 146] width 12 height 12
click at [439, 131] on button at bounding box center [452, 144] width 27 height 27
click at [183, 78] on span "× Nickel City" at bounding box center [274, 75] width 271 height 13
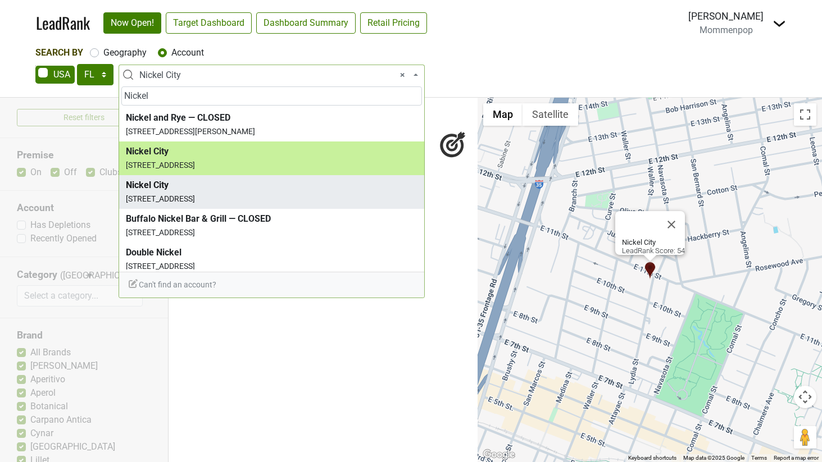
type input "Nickel"
select select "123775452"
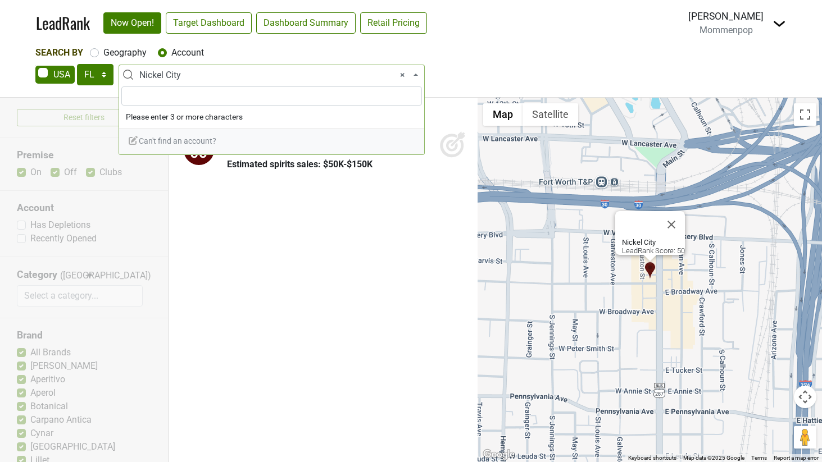
click at [158, 75] on span "× Nickel City" at bounding box center [274, 75] width 271 height 13
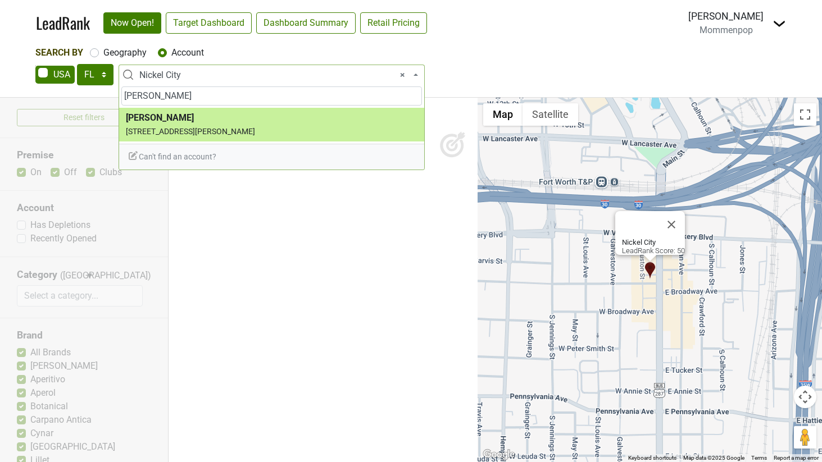
type input "eberly"
select select "4121"
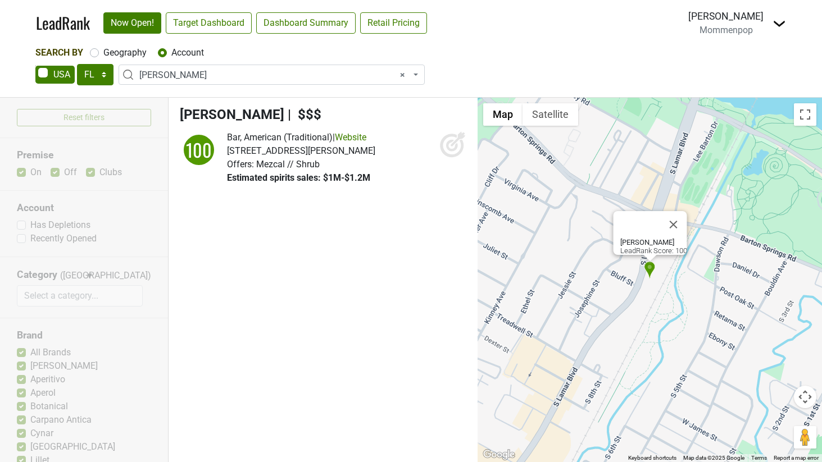
click at [455, 147] on icon at bounding box center [452, 146] width 12 height 12
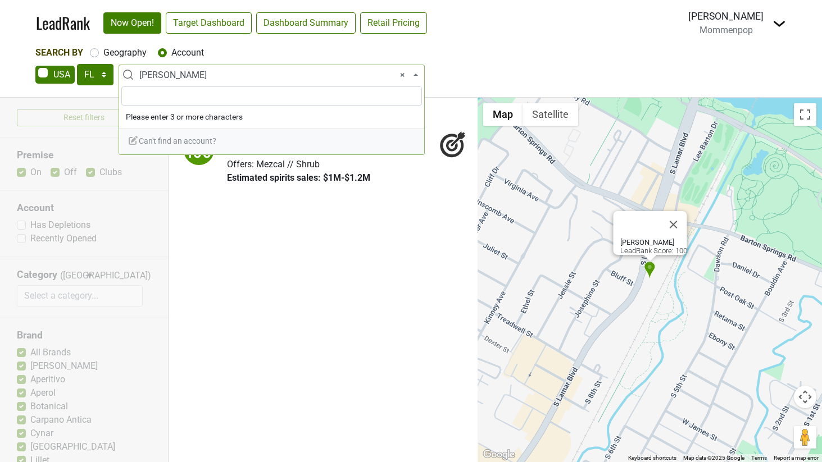
click at [245, 70] on span "× Eberly" at bounding box center [274, 75] width 271 height 13
type input "odd duck"
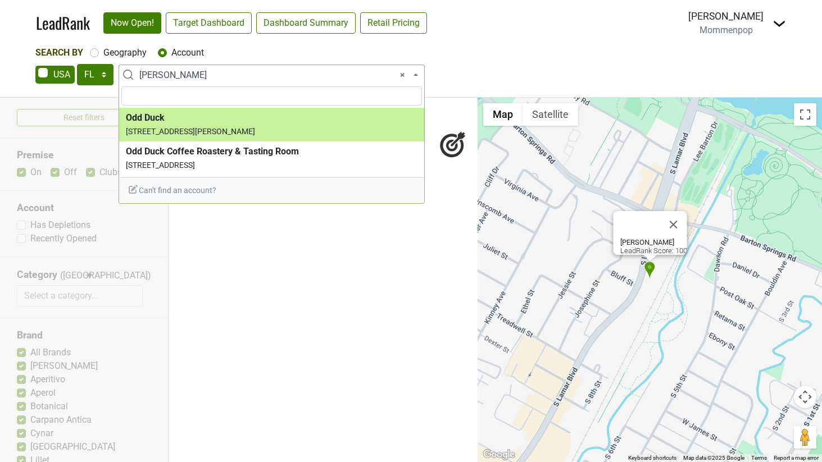
select select "2799"
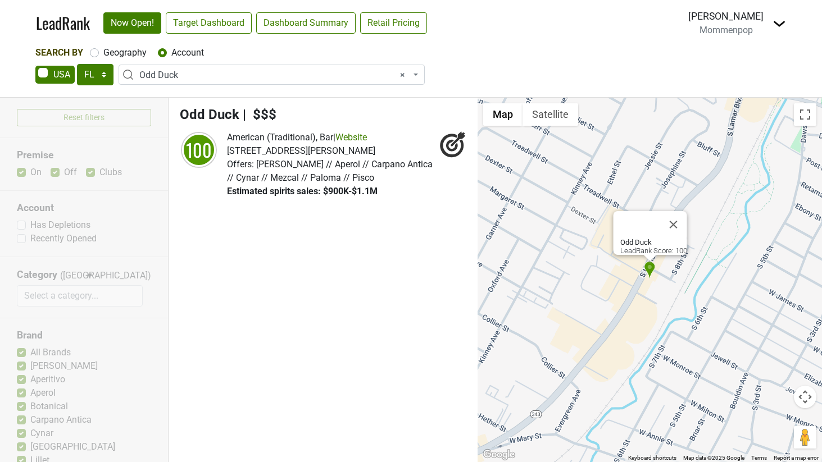
click at [174, 74] on span "× Odd Duck" at bounding box center [274, 75] width 271 height 13
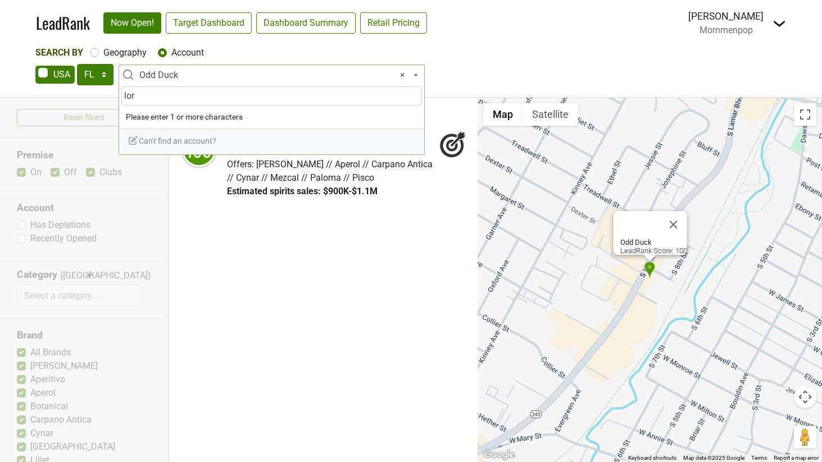
type input "loro"
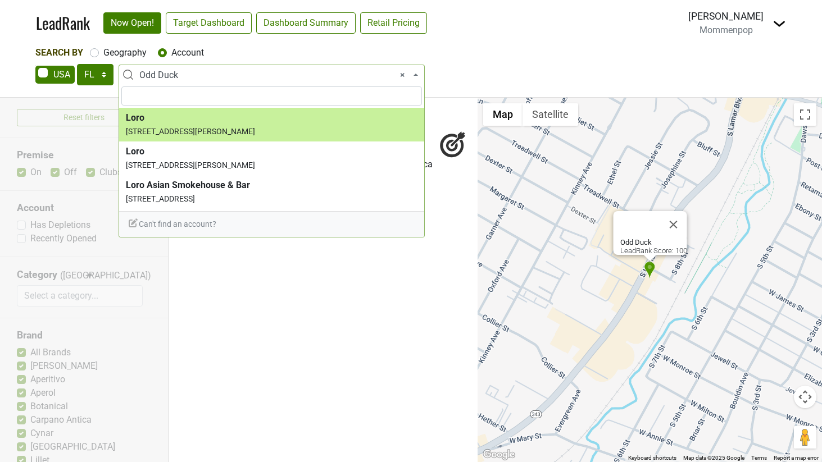
select select "353"
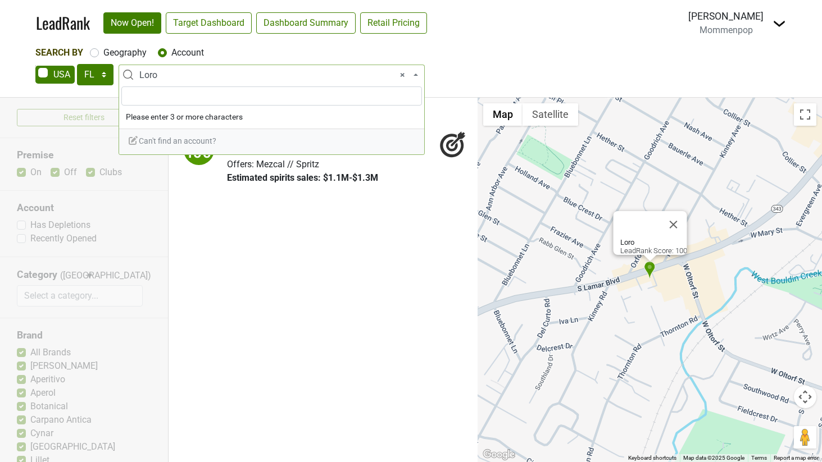
click at [198, 78] on span "× Loro" at bounding box center [274, 75] width 271 height 13
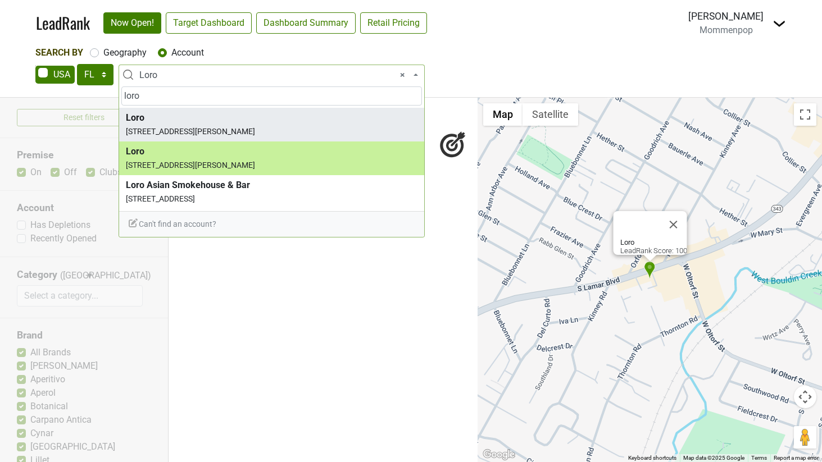
type input "loro"
select select "123797252"
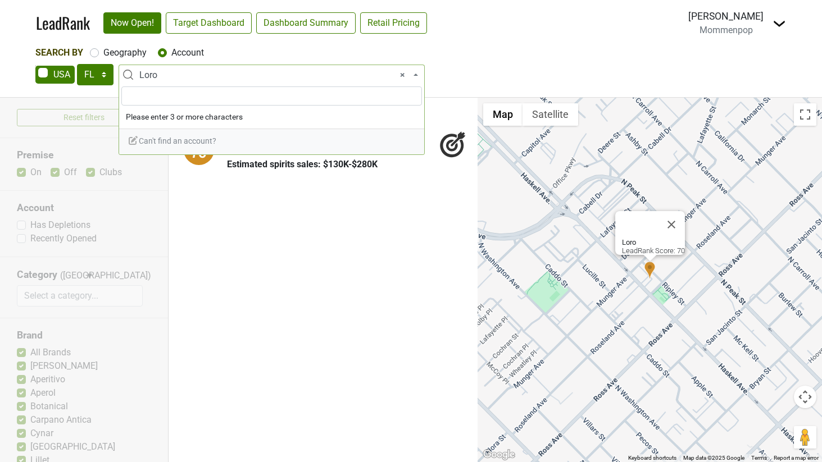
click at [161, 75] on span "× Loro" at bounding box center [274, 75] width 271 height 13
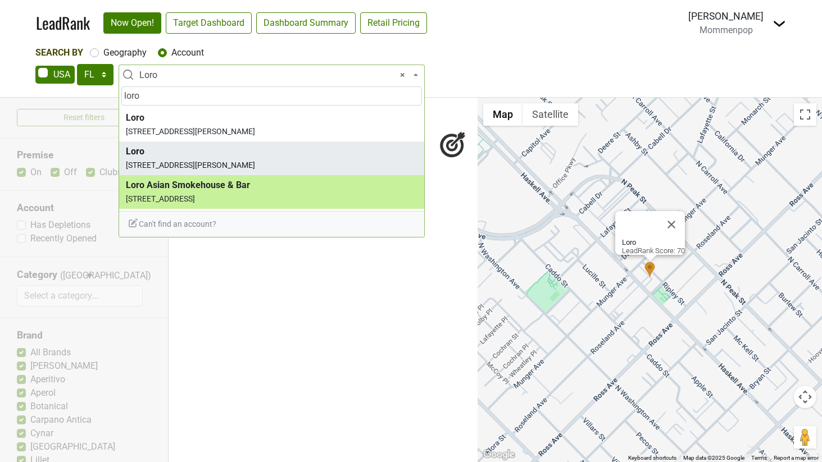
type input "loro"
select select "124370008"
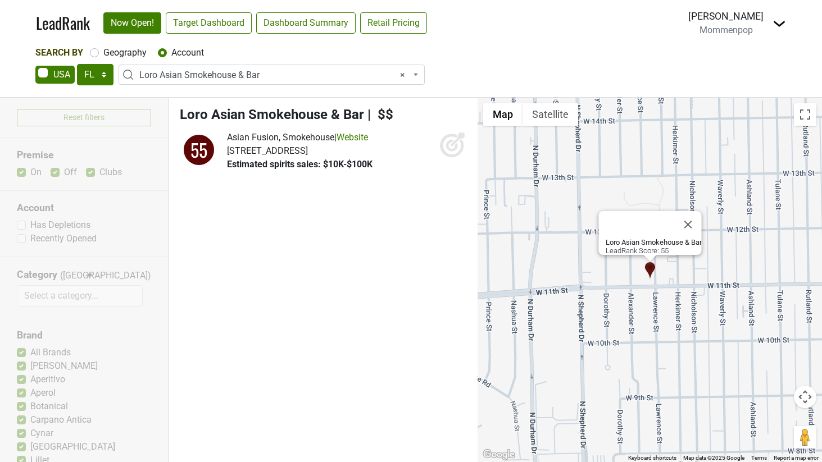
click at [458, 143] on icon at bounding box center [452, 144] width 27 height 27
click at [103, 52] on label "Geography" at bounding box center [124, 52] width 43 height 13
click at [93, 52] on input "Geography" at bounding box center [94, 51] width 9 height 11
radio input "true"
select select
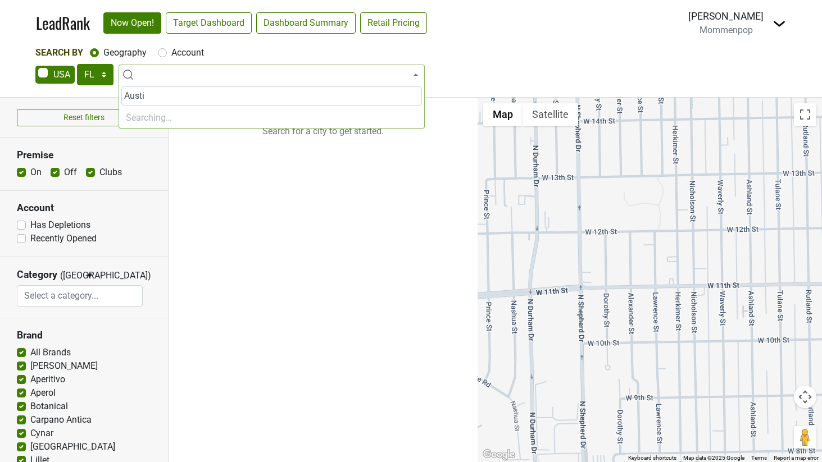
type input "Austin"
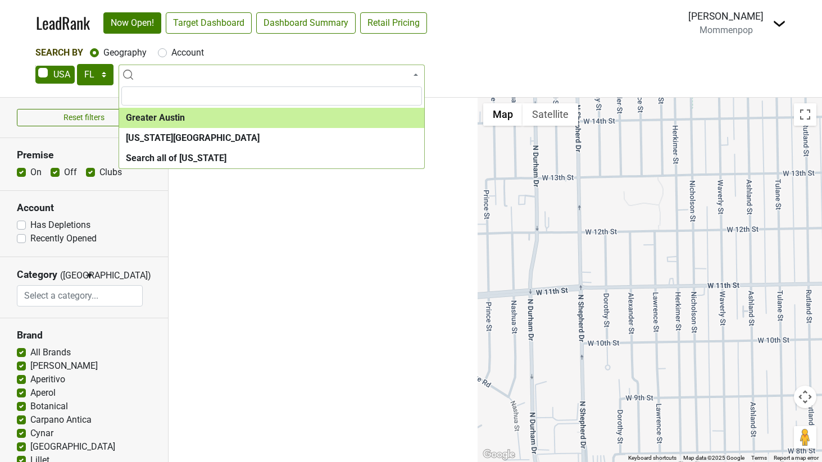
select select "1253"
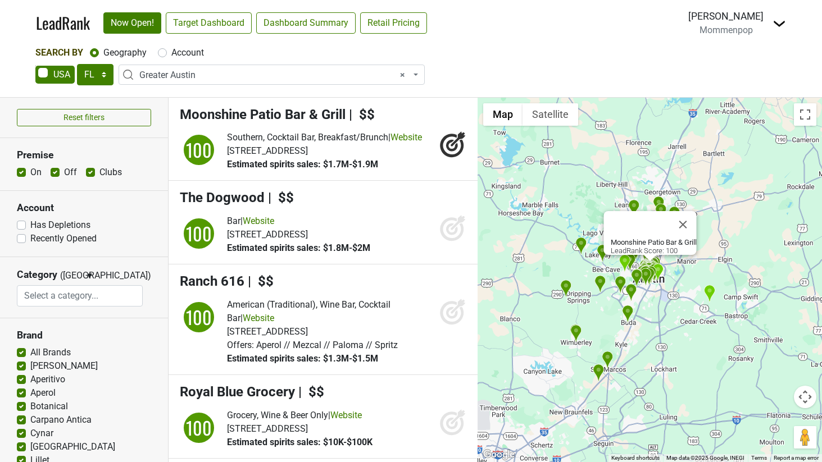
click at [30, 171] on label "On" at bounding box center [35, 172] width 11 height 13
click at [18, 171] on input "On" at bounding box center [21, 171] width 9 height 11
checkbox input "false"
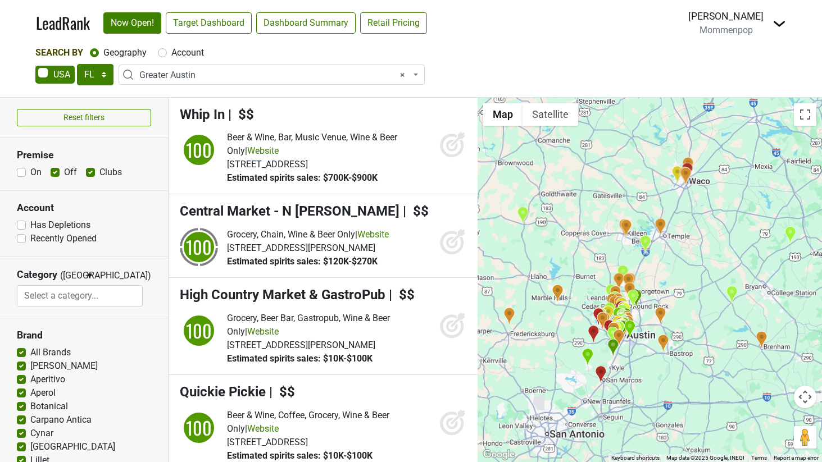
click at [99, 174] on label "Clubs" at bounding box center [110, 172] width 22 height 13
click at [90, 174] on input "Clubs" at bounding box center [90, 171] width 9 height 11
checkbox input "false"
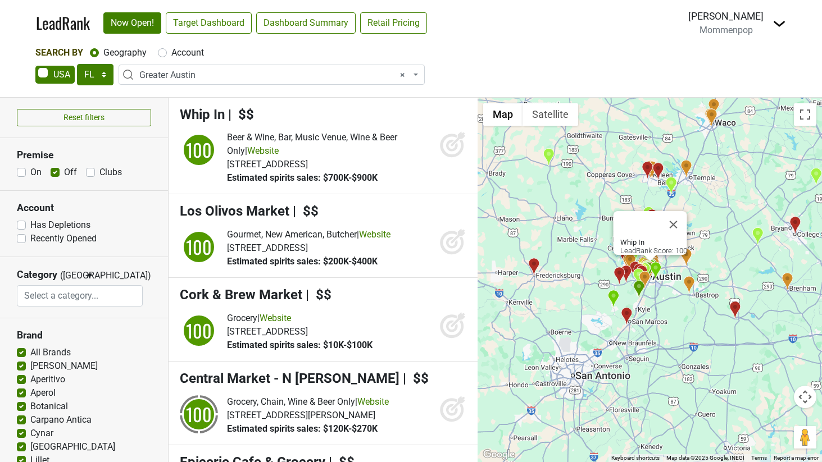
click at [444, 148] on icon at bounding box center [452, 144] width 27 height 27
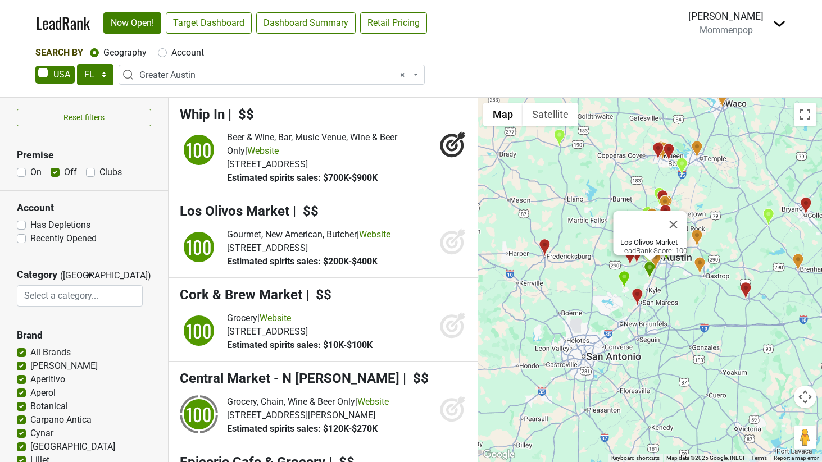
click at [450, 247] on icon at bounding box center [452, 241] width 27 height 27
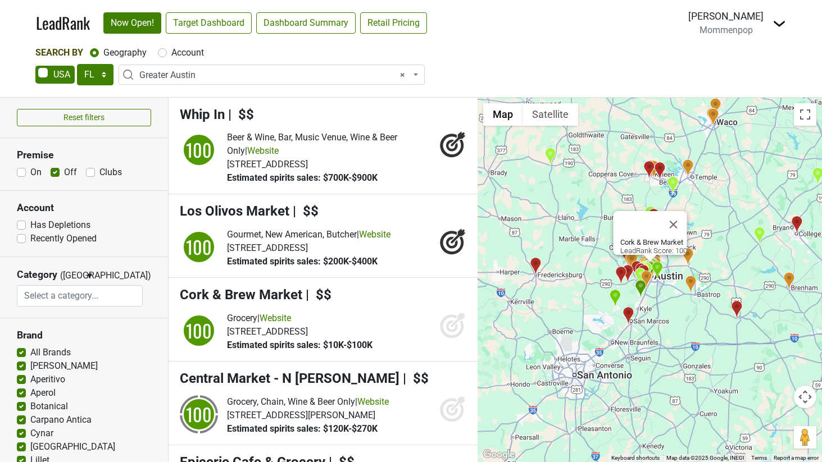
click at [446, 330] on icon at bounding box center [452, 327] width 12 height 12
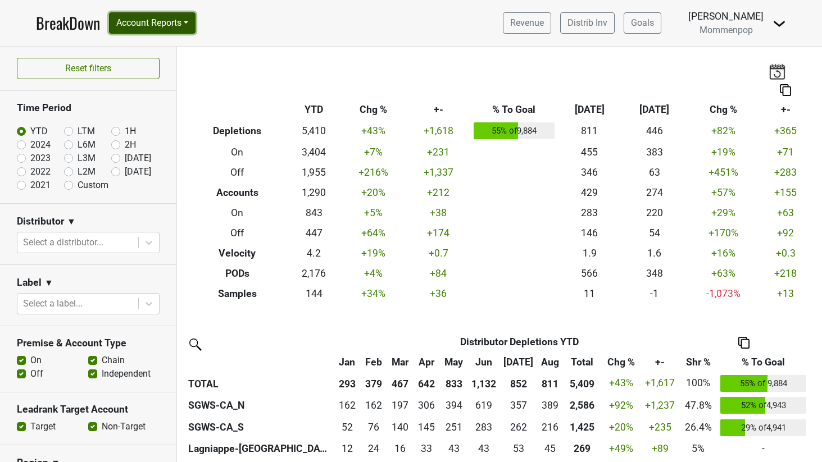
click at [158, 19] on button "Account Reports" at bounding box center [152, 22] width 86 height 21
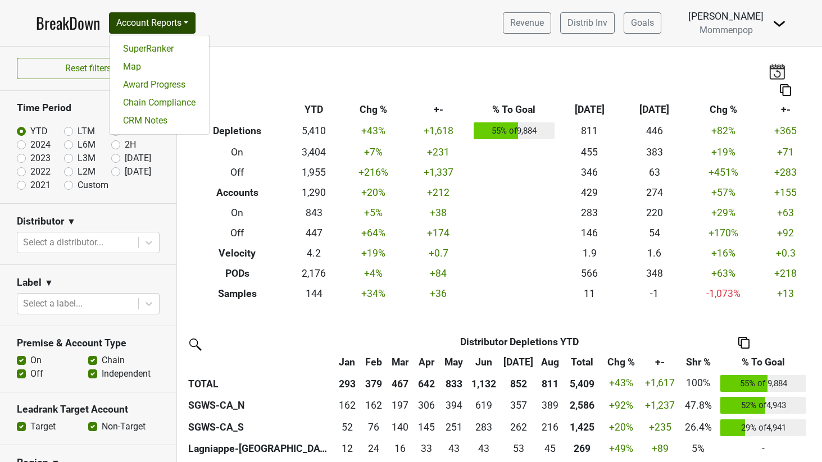
click at [111, 258] on section "Distributor ▼ Select a distributor..." at bounding box center [88, 234] width 176 height 61
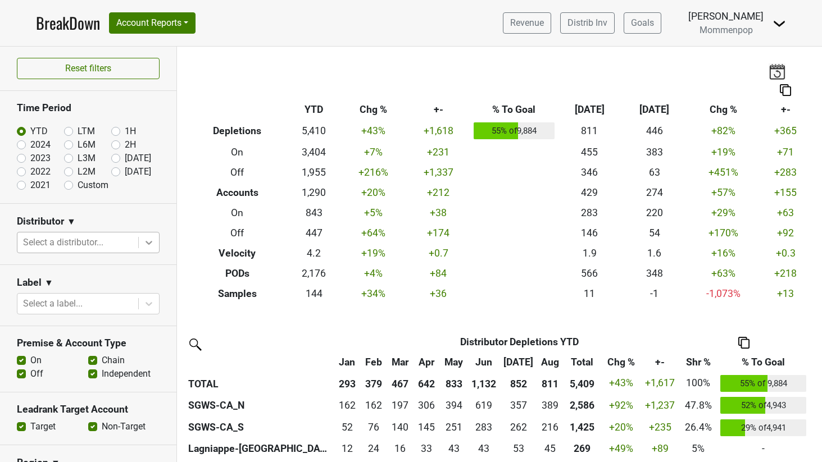
click at [144, 245] on icon at bounding box center [148, 242] width 11 height 11
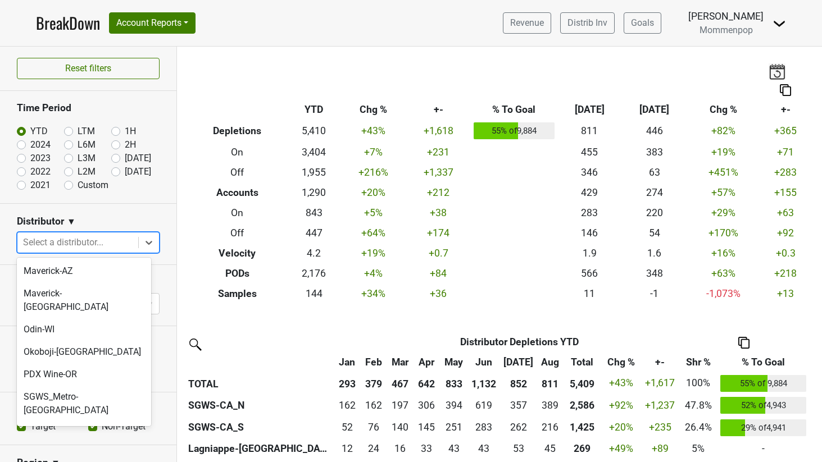
scroll to position [141, 0]
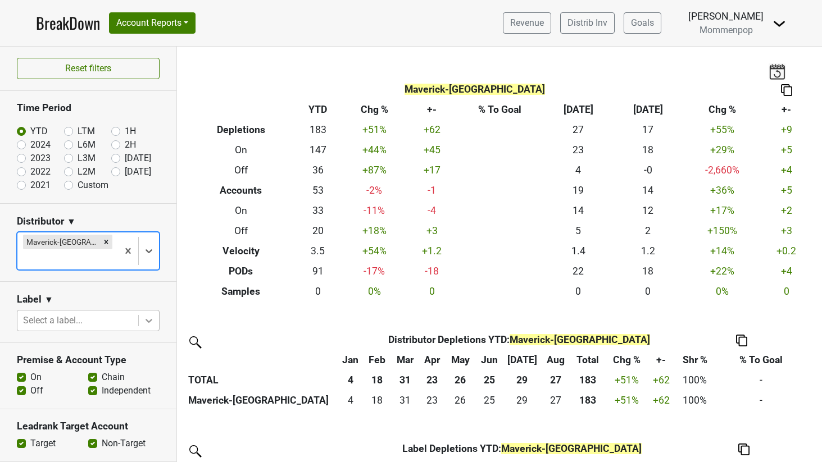
click at [143, 315] on icon at bounding box center [148, 320] width 11 height 11
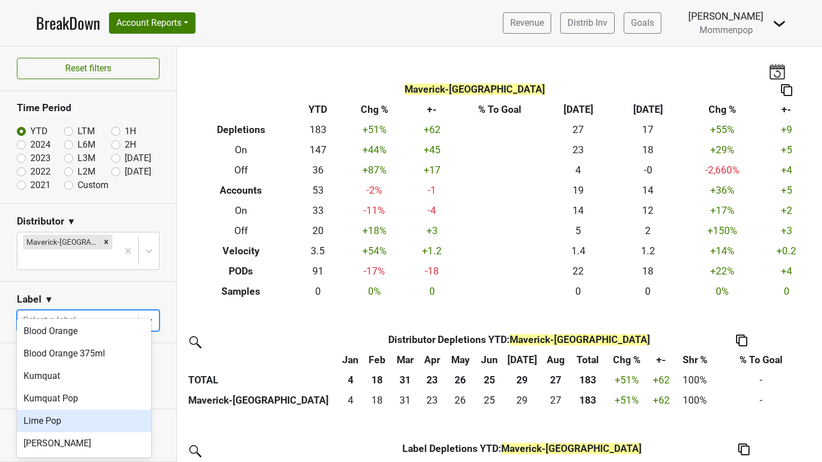
scroll to position [180, 0]
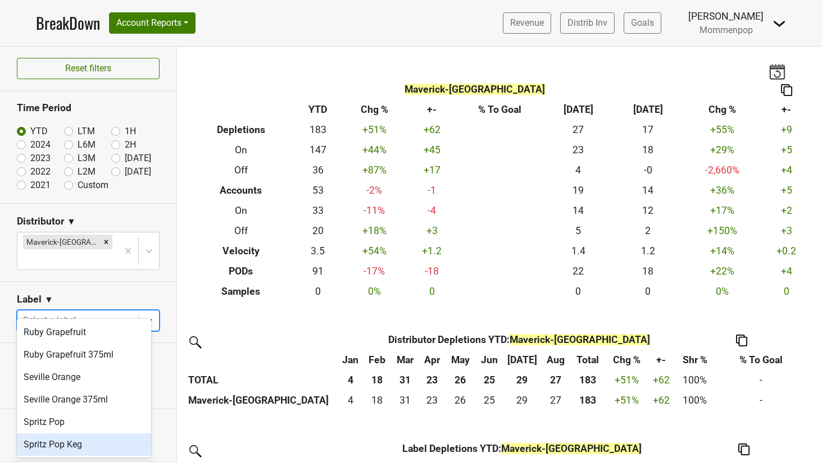
click at [83, 450] on div "Spritz Pop Keg" at bounding box center [84, 445] width 134 height 22
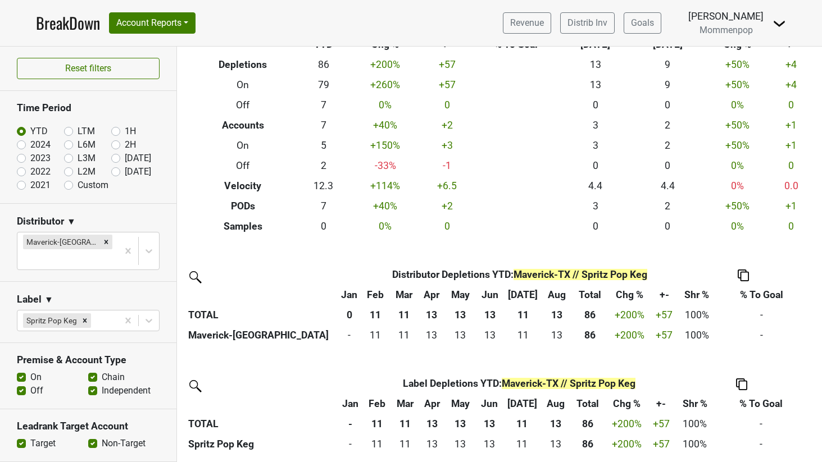
scroll to position [66, 0]
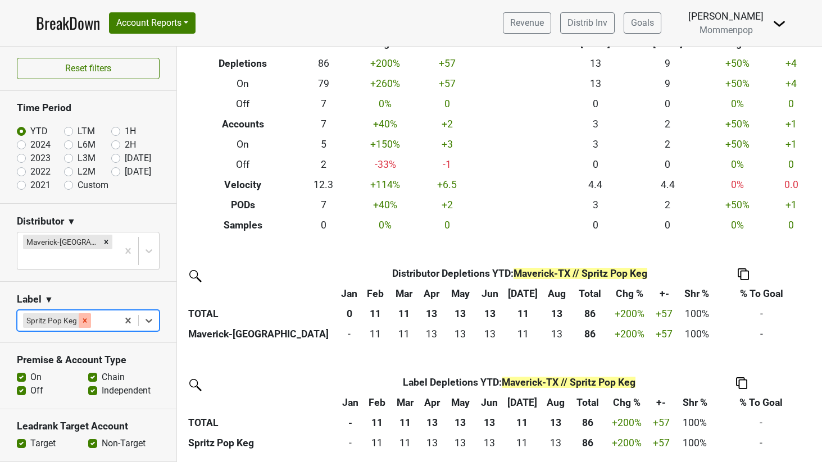
click at [84, 318] on icon "Remove Spritz Pop Keg" at bounding box center [85, 320] width 4 height 4
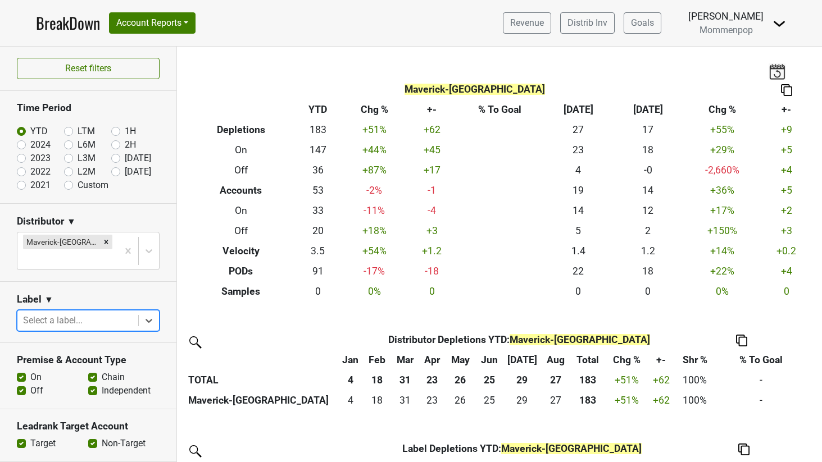
scroll to position [225, 0]
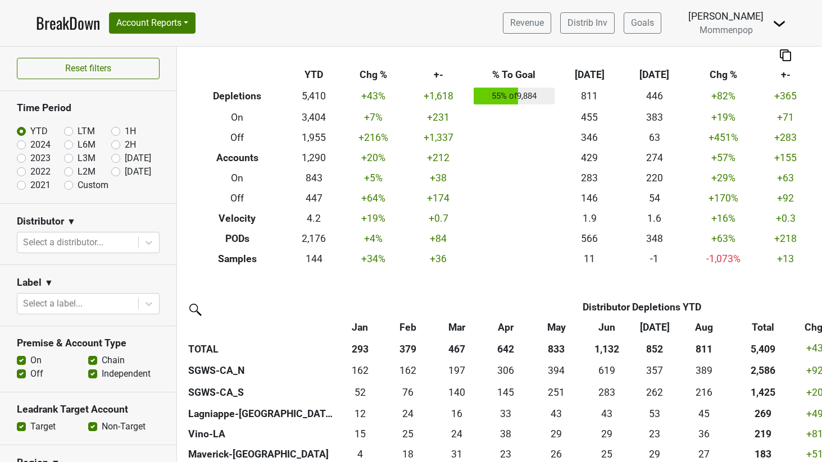
scroll to position [37, 0]
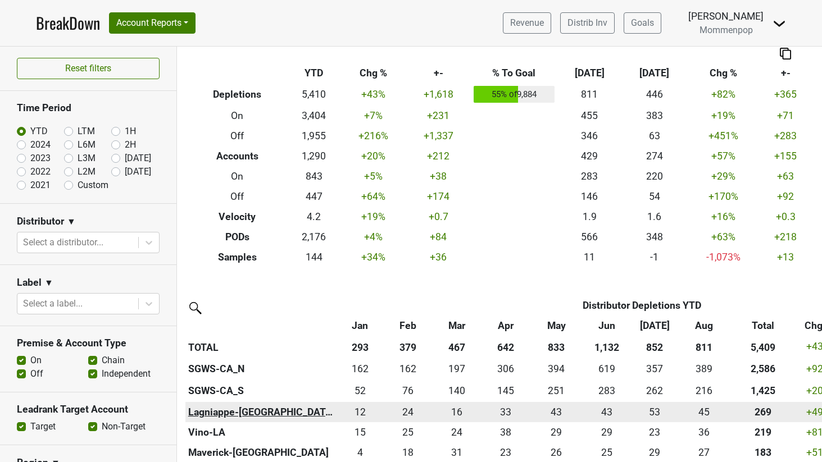
click at [212, 412] on th "Lagniappe-[GEOGRAPHIC_DATA]" at bounding box center [260, 412] width 150 height 20
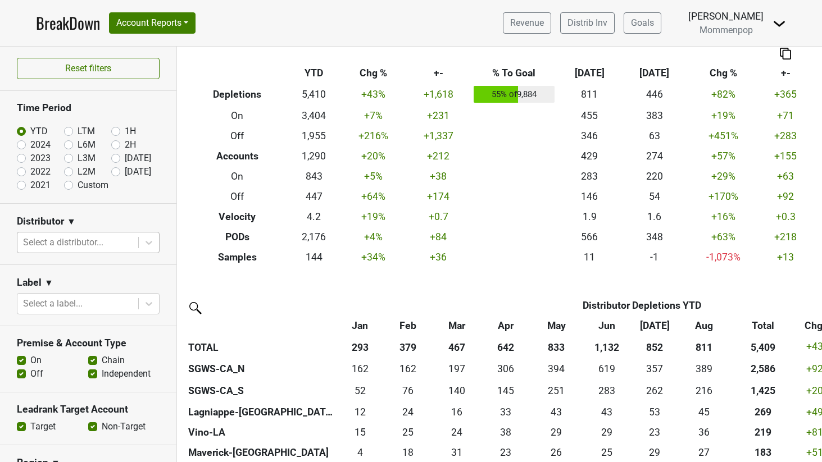
click at [127, 236] on div "Select a distributor..." at bounding box center [77, 242] width 121 height 20
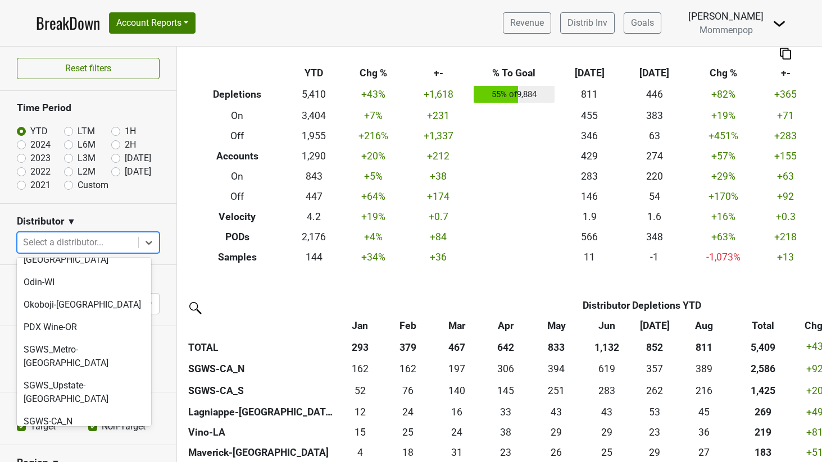
scroll to position [160, 0]
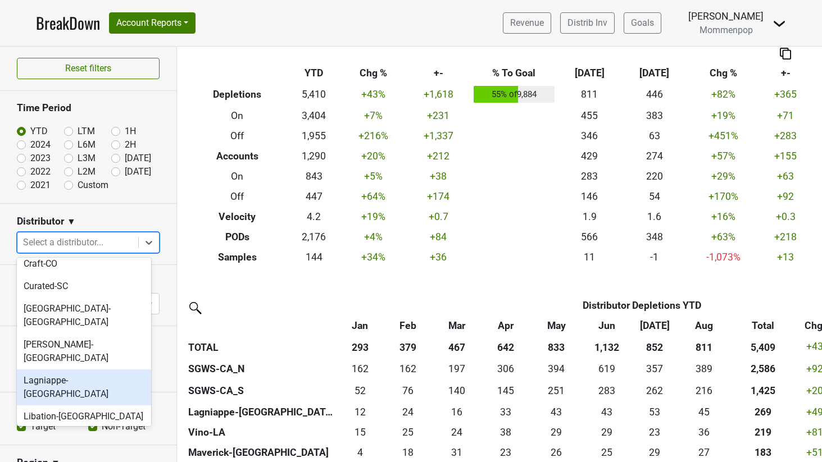
click at [65, 369] on div "Lagniappe-[GEOGRAPHIC_DATA]" at bounding box center [84, 387] width 134 height 36
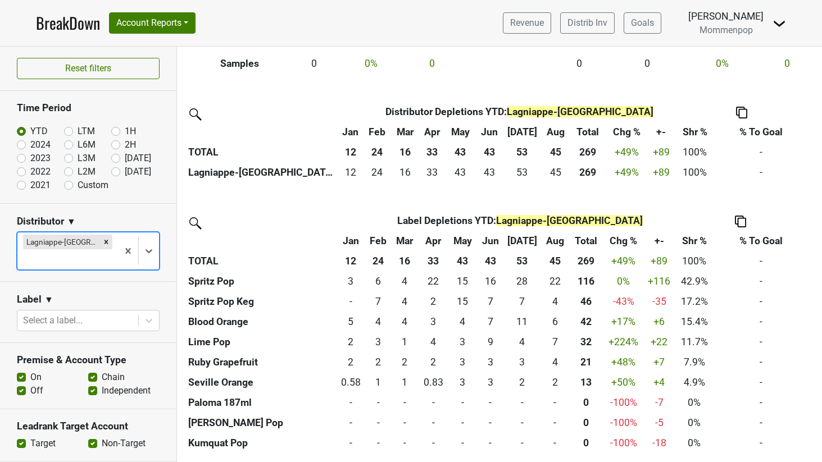
scroll to position [0, 0]
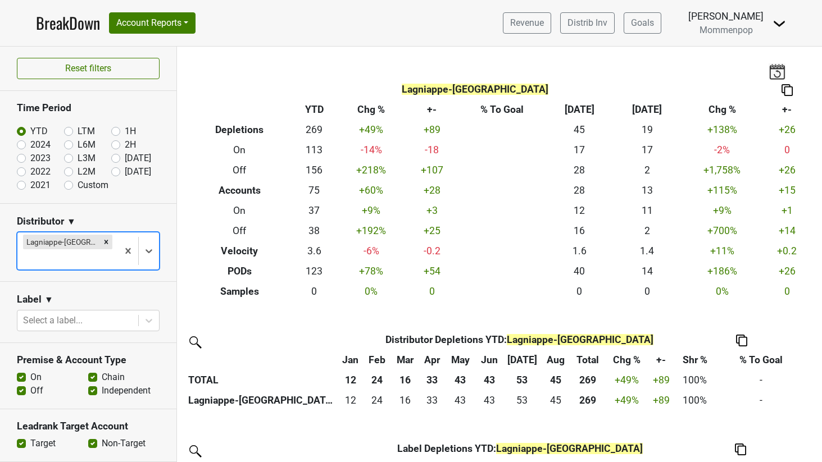
click at [77, 185] on label "Custom" at bounding box center [92, 185] width 31 height 13
click at [65, 185] on input "Custom" at bounding box center [86, 184] width 45 height 11
radio input "true"
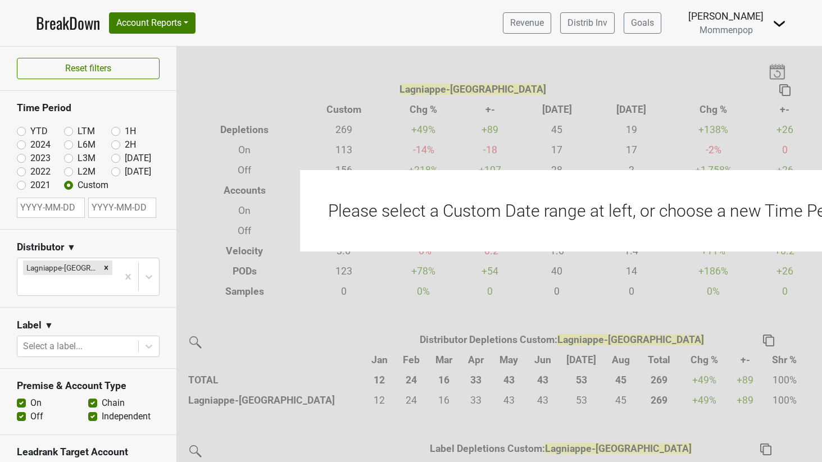
click at [45, 207] on input "text" at bounding box center [51, 208] width 68 height 20
select select "8"
select select "2025"
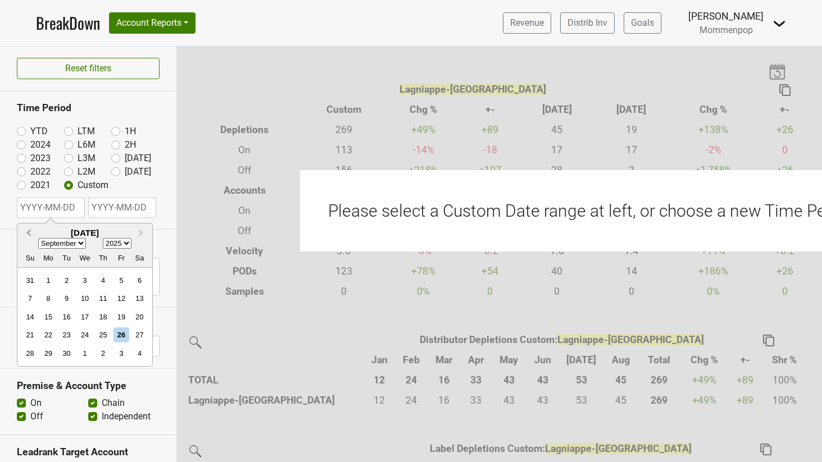
click at [26, 232] on button "Previous Month" at bounding box center [28, 234] width 18 height 18
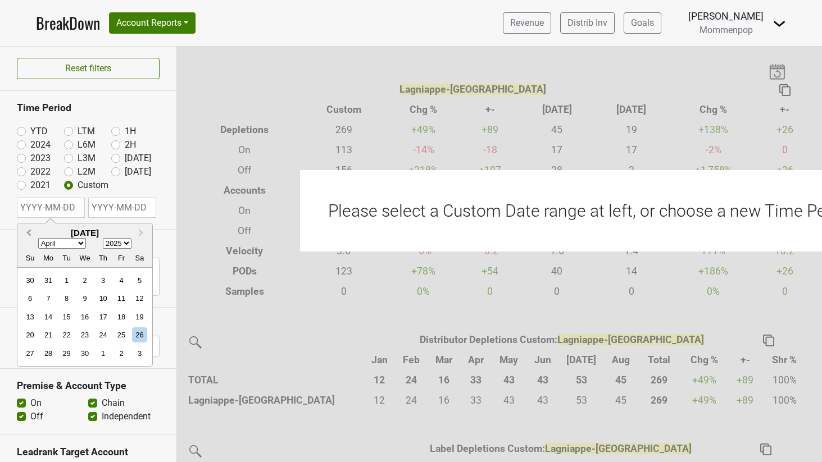
click at [26, 232] on button "Previous Month" at bounding box center [28, 234] width 18 height 18
select select "0"
click at [81, 277] on div "1" at bounding box center [84, 280] width 15 height 15
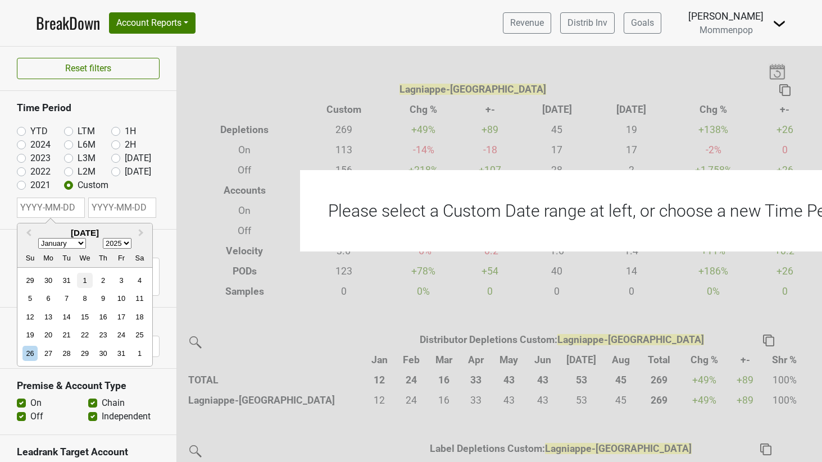
type input "2025-01-01"
click at [121, 206] on input "text" at bounding box center [122, 208] width 68 height 20
click at [27, 230] on span "Previous Month" at bounding box center [27, 233] width 0 height 13
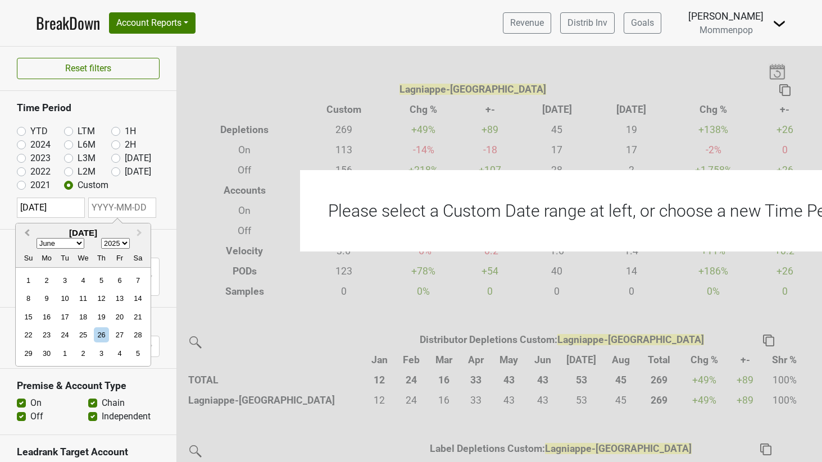
click at [27, 230] on span "Previous Month" at bounding box center [27, 233] width 0 height 13
click at [139, 231] on span "Next Month" at bounding box center [139, 233] width 0 height 13
select select "5"
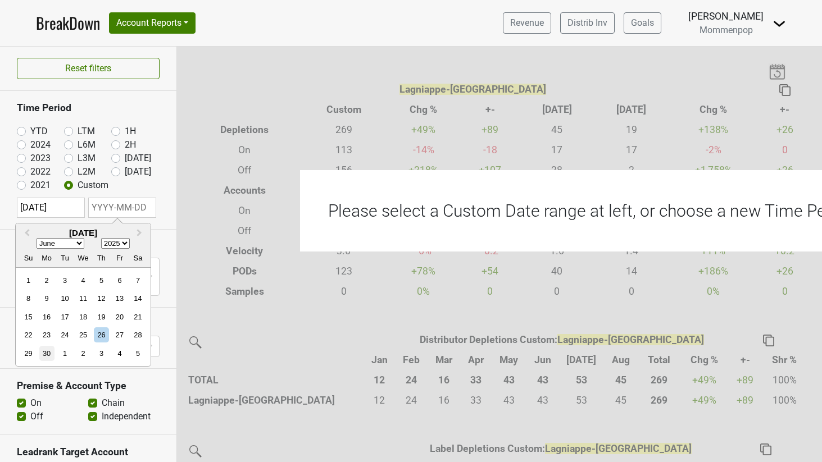
click at [45, 352] on div "30" at bounding box center [46, 353] width 15 height 15
type input "2025-06-30"
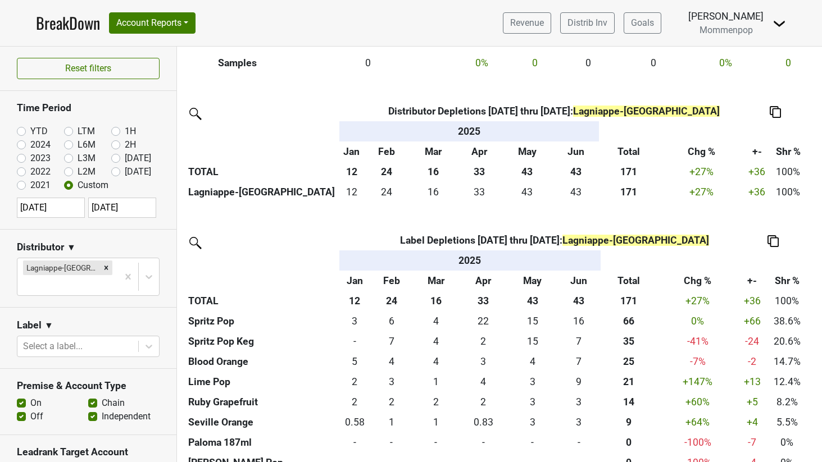
scroll to position [268, 0]
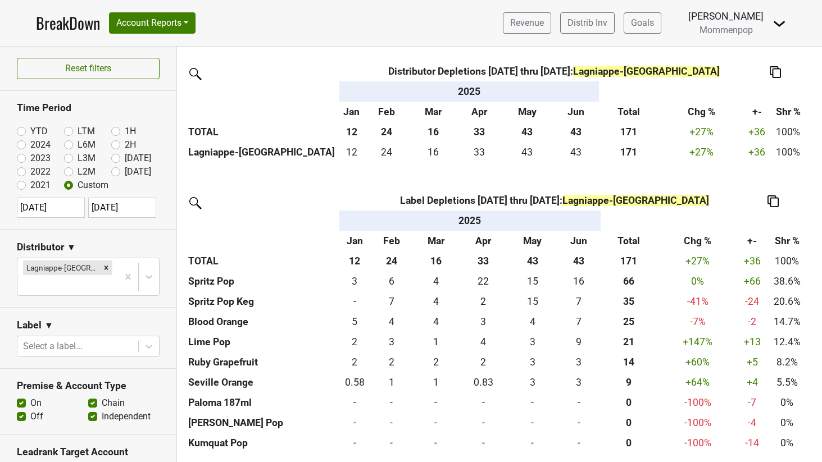
select select "5"
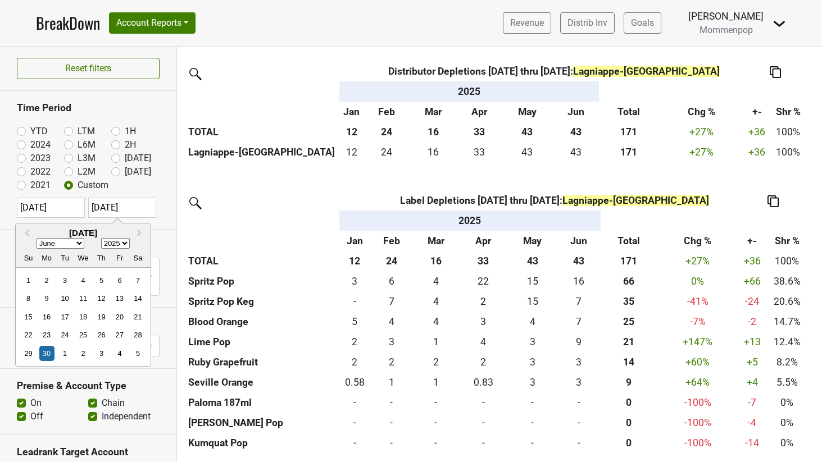
select select "2025"
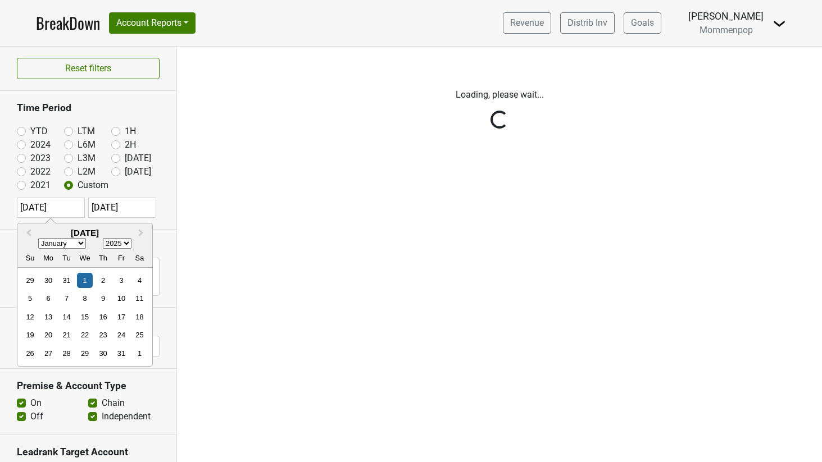
scroll to position [0, 0]
click at [61, 206] on div "Reset filters Time Period YTD LTM 1H 2024 L6M 2H 2023 L3M Aug '25 2022 L2M Sep …" at bounding box center [88, 255] width 177 height 416
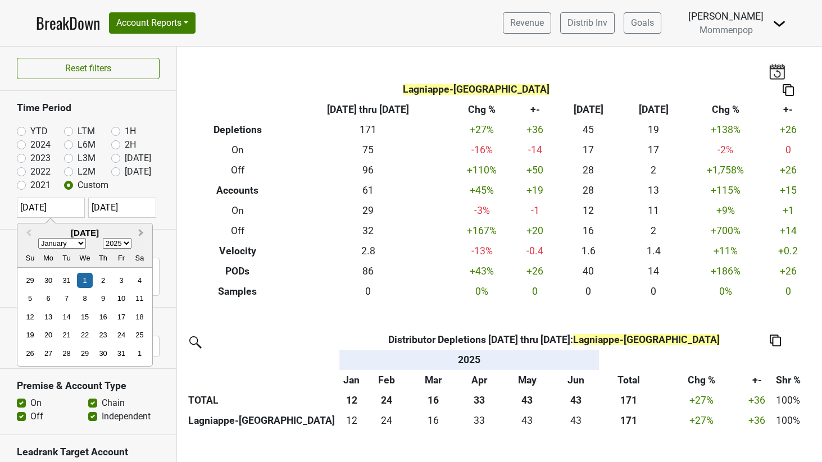
click at [141, 234] on span "Next Month" at bounding box center [141, 233] width 0 height 13
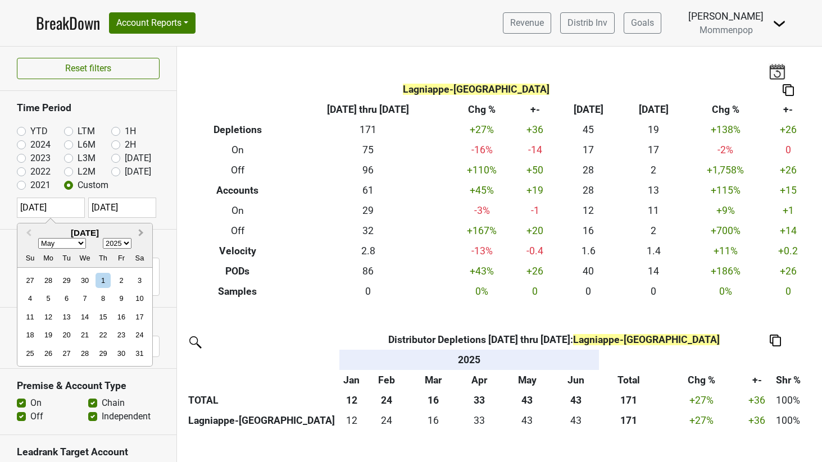
select select "5"
click at [140, 234] on h2 "June 2025" at bounding box center [84, 233] width 135 height 10
click at [117, 202] on div "Reset filters Time Period YTD LTM 1H 2024 L6M 2H 2023 L3M Aug '25 2022 L2M Sep …" at bounding box center [88, 255] width 177 height 416
click at [139, 230] on span "Next Month" at bounding box center [139, 233] width 0 height 13
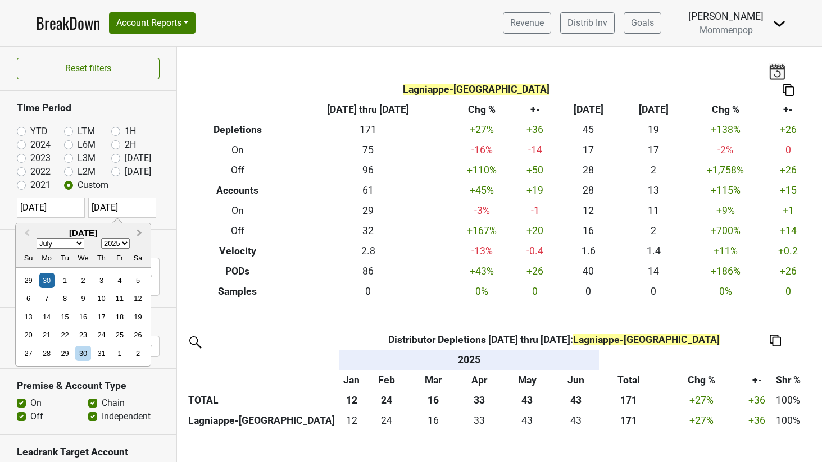
select select "7"
click at [98, 279] on div "31" at bounding box center [101, 280] width 15 height 15
type input "2025-07-31"
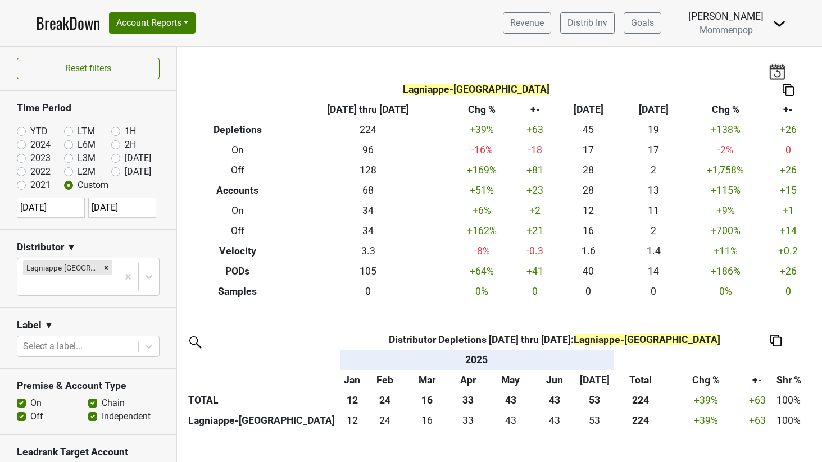
click at [51, 207] on input "2025-01-01" at bounding box center [51, 208] width 68 height 20
select select "2025"
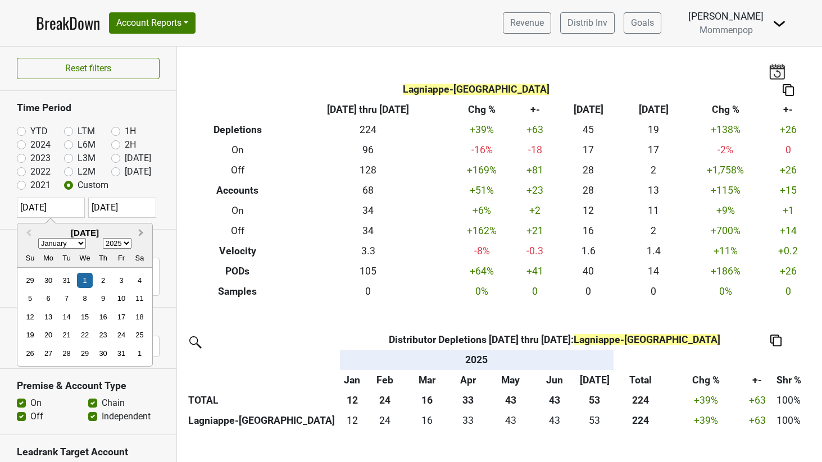
click at [141, 235] on span "Next Month" at bounding box center [141, 233] width 0 height 13
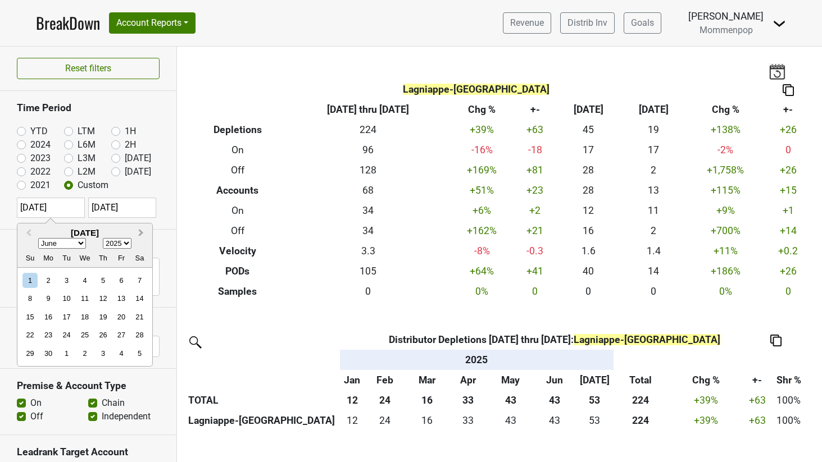
click at [141, 235] on span "Next Month" at bounding box center [141, 233] width 0 height 13
select select "6"
click at [61, 282] on div "1" at bounding box center [66, 280] width 15 height 15
type input "2025-07-01"
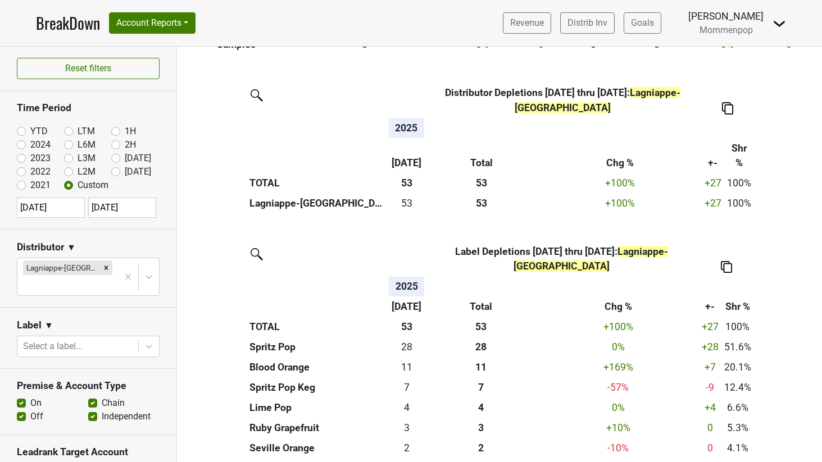
scroll to position [278, 0]
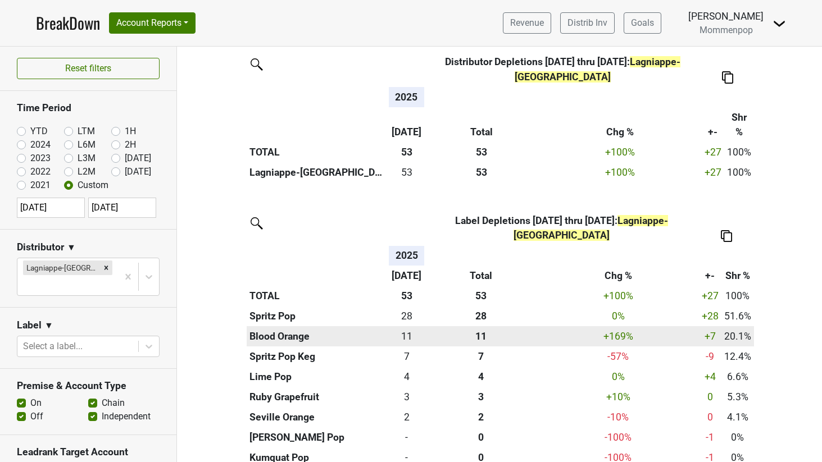
select select "6"
select select "2025"
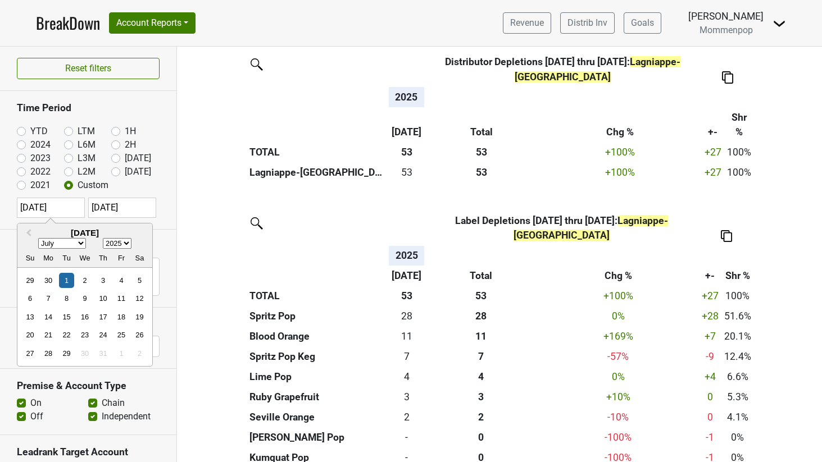
click at [138, 234] on h2 "July 2025" at bounding box center [84, 233] width 135 height 10
click at [121, 205] on div "Reset filters Time Period YTD LTM 1H 2024 L6M 2H 2023 L3M Aug '25 2022 L2M Sep …" at bounding box center [88, 255] width 177 height 416
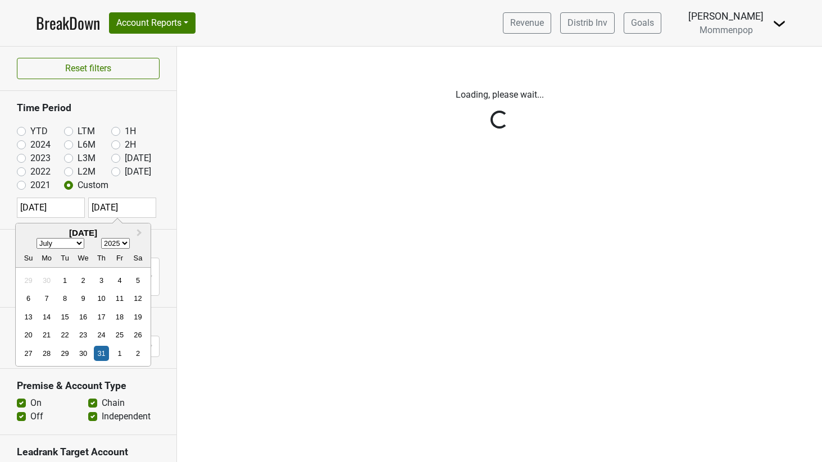
scroll to position [0, 0]
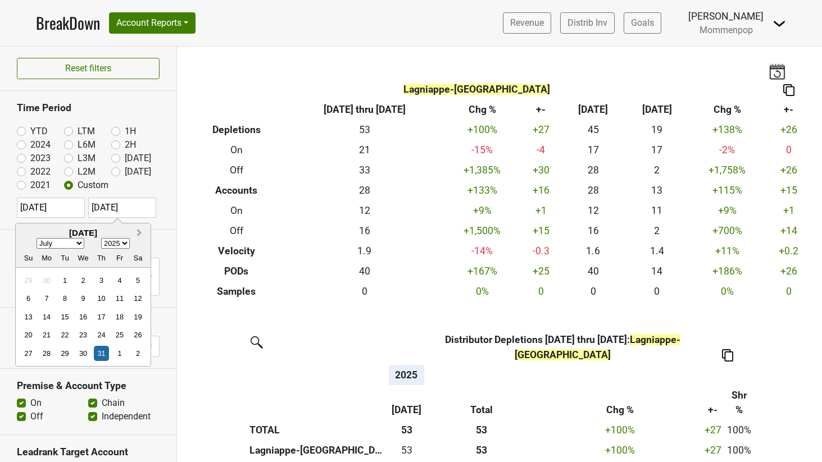
click at [140, 230] on button "Next Month" at bounding box center [140, 234] width 18 height 18
select select "7"
click at [28, 371] on div "31" at bounding box center [28, 371] width 15 height 15
type input "2025-08-31"
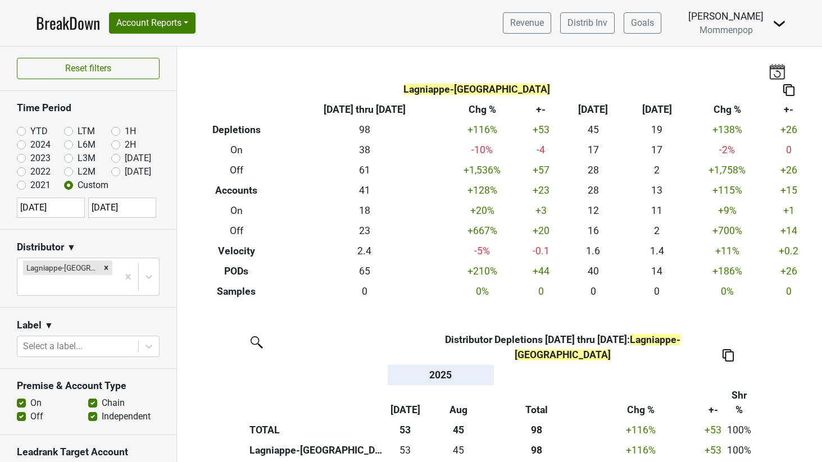
click at [53, 208] on input "2025-07-01" at bounding box center [51, 208] width 68 height 20
select select "6"
select select "2025"
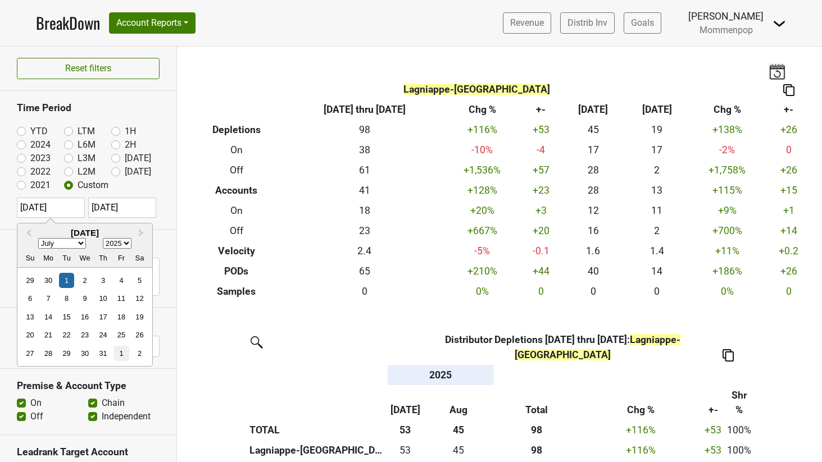
click at [118, 353] on div "1" at bounding box center [120, 353] width 15 height 15
type input "2025-08-01"
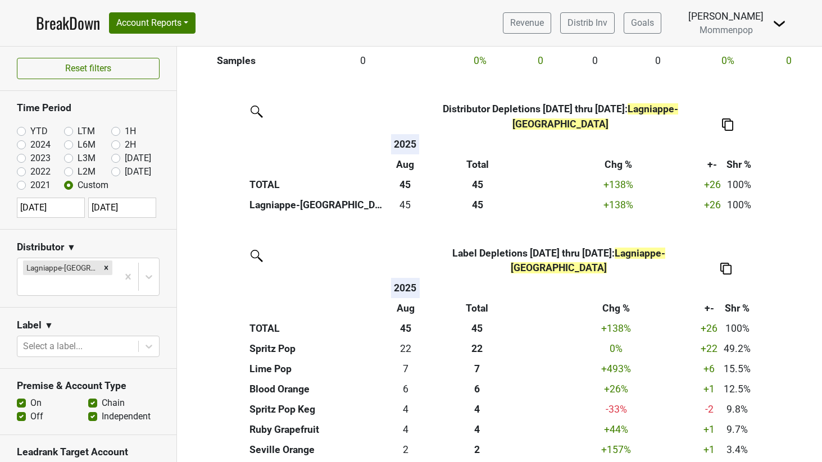
scroll to position [234, 0]
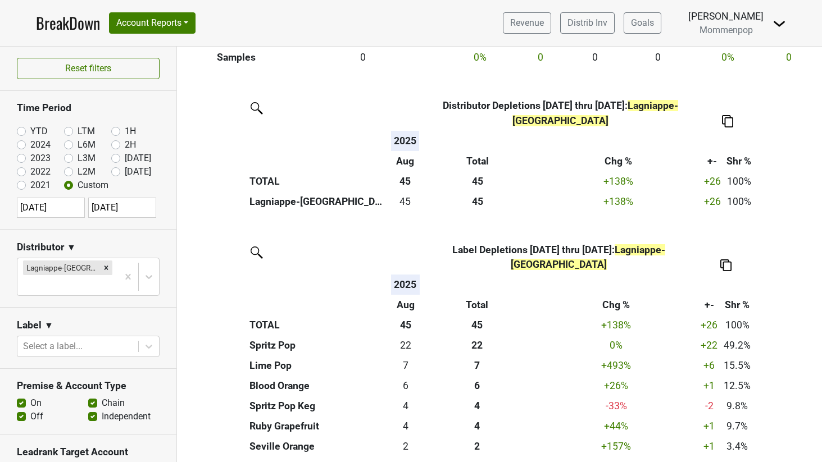
select select "7"
select select "2025"
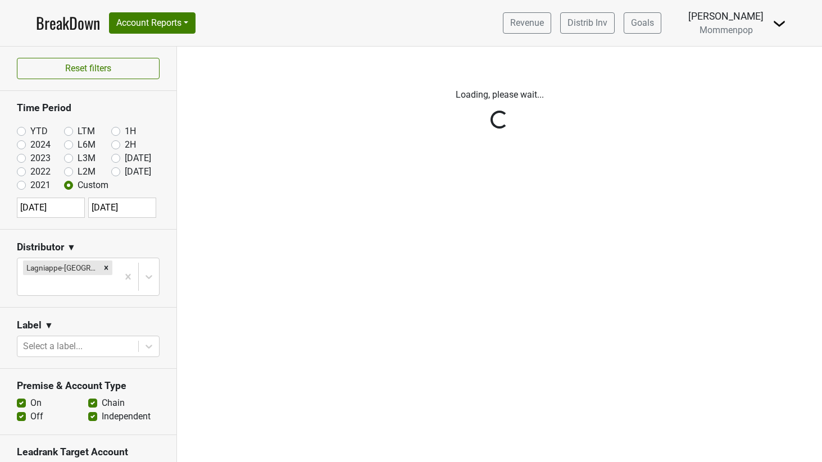
scroll to position [0, 0]
click at [22, 133] on div "Reset filters Time Period YTD LTM 1H 2024 L6M 2H 2023 L3M Aug '25 2022 L2M Sep …" at bounding box center [88, 255] width 177 height 416
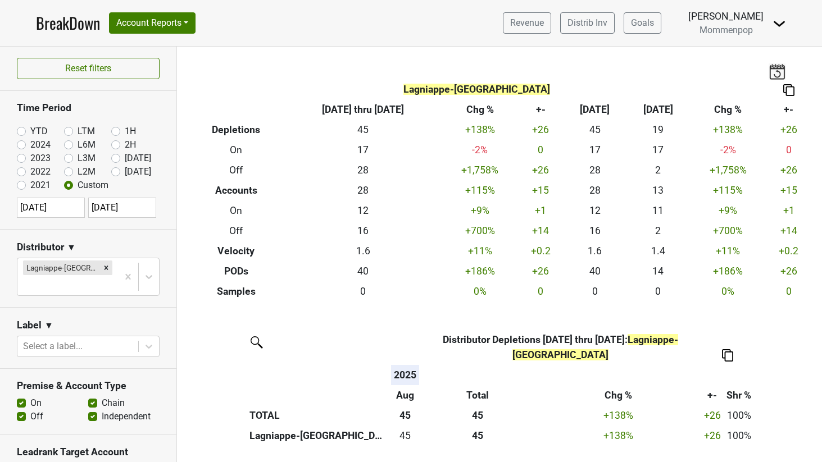
click at [30, 133] on label "YTD" at bounding box center [38, 131] width 17 height 13
click at [22, 133] on input "YTD" at bounding box center [39, 130] width 45 height 11
radio input "true"
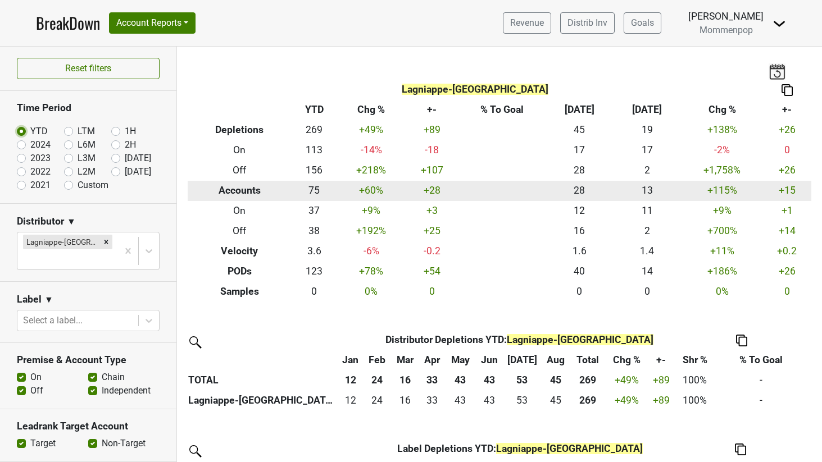
scroll to position [228, 0]
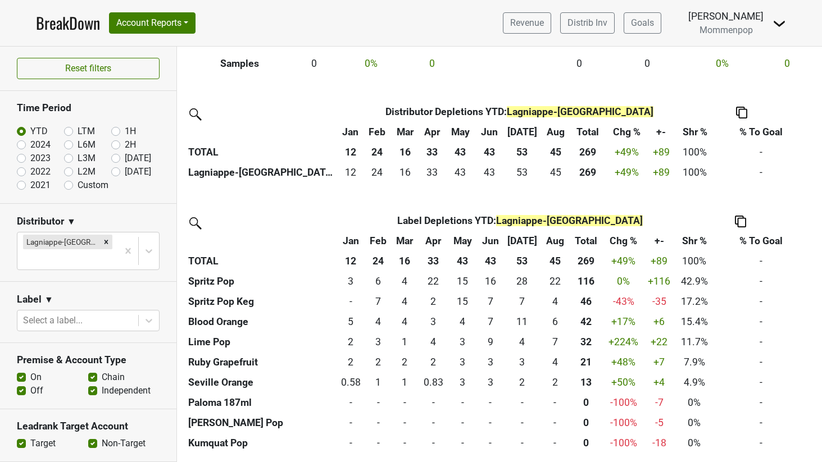
click at [125, 171] on label "[DATE]" at bounding box center [138, 171] width 26 height 13
click at [111, 171] on input "[DATE]" at bounding box center [133, 170] width 45 height 11
radio input "true"
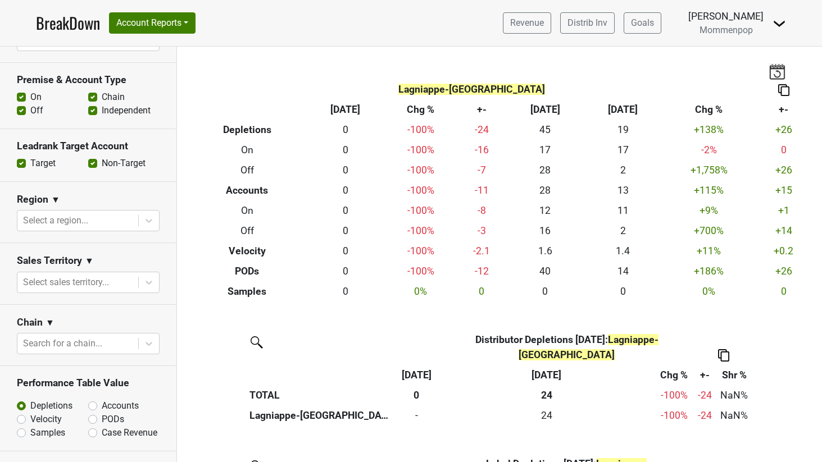
scroll to position [426, 0]
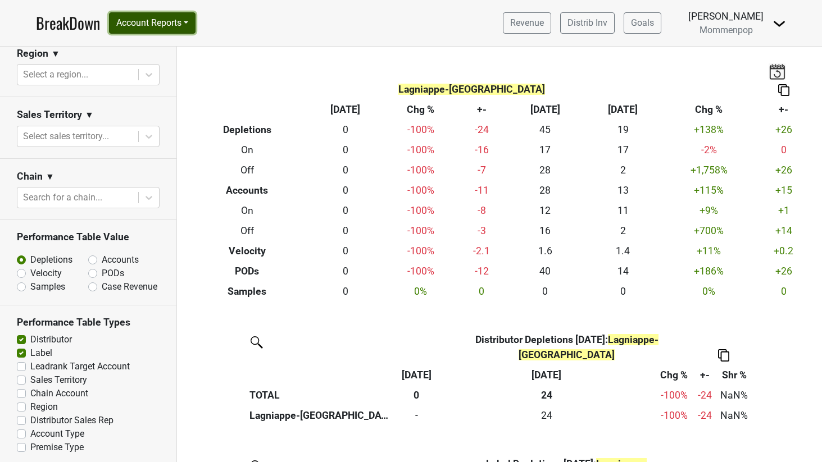
click at [165, 26] on button "Account Reports" at bounding box center [152, 22] width 86 height 21
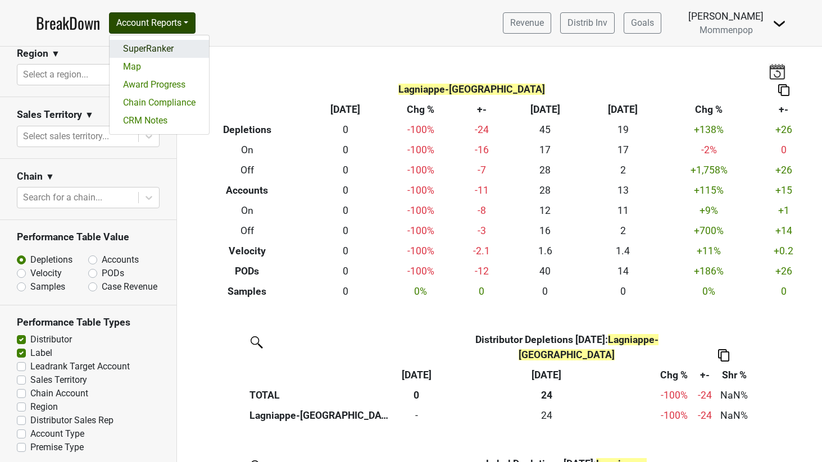
click at [172, 44] on link "SuperRanker" at bounding box center [159, 49] width 99 height 18
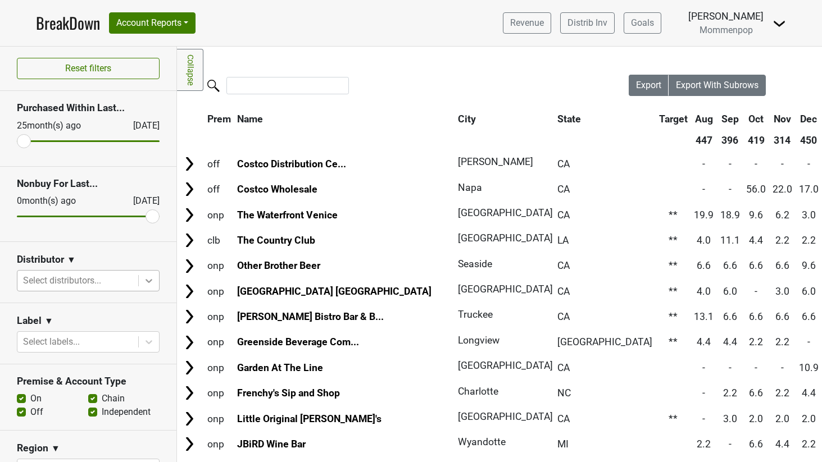
click at [143, 277] on icon at bounding box center [148, 280] width 11 height 11
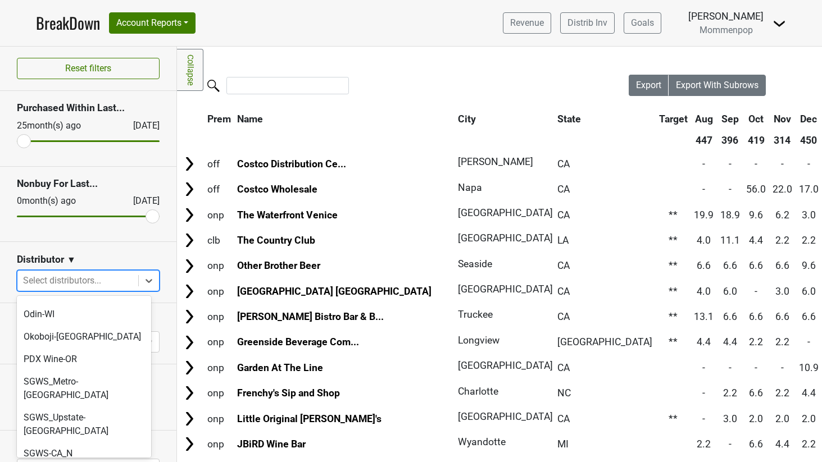
scroll to position [186, 0]
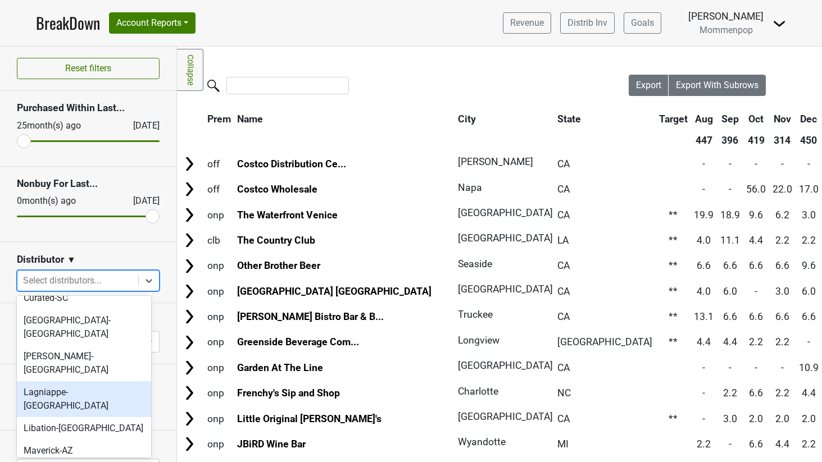
click at [77, 381] on div "Lagniappe-[GEOGRAPHIC_DATA]" at bounding box center [84, 399] width 134 height 36
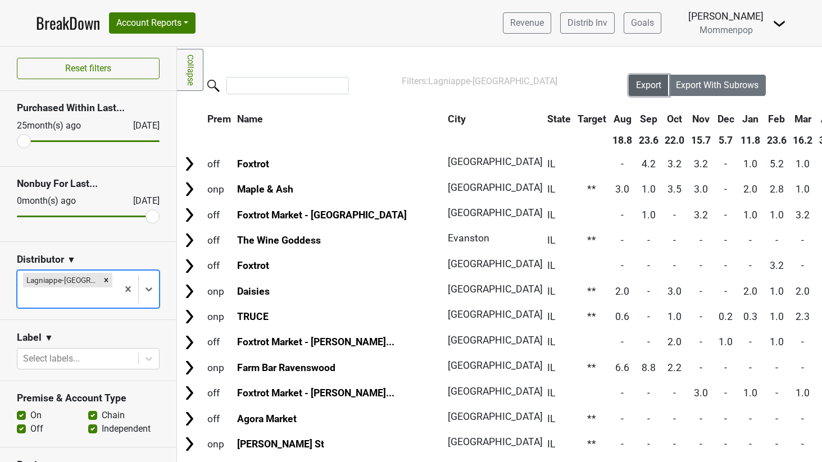
click at [640, 84] on span "Export" at bounding box center [648, 85] width 25 height 11
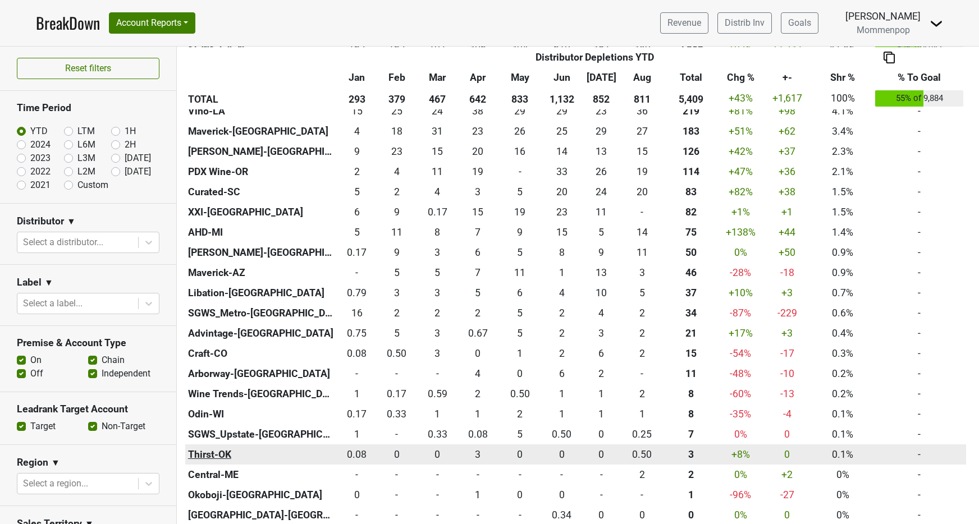
scroll to position [478, 0]
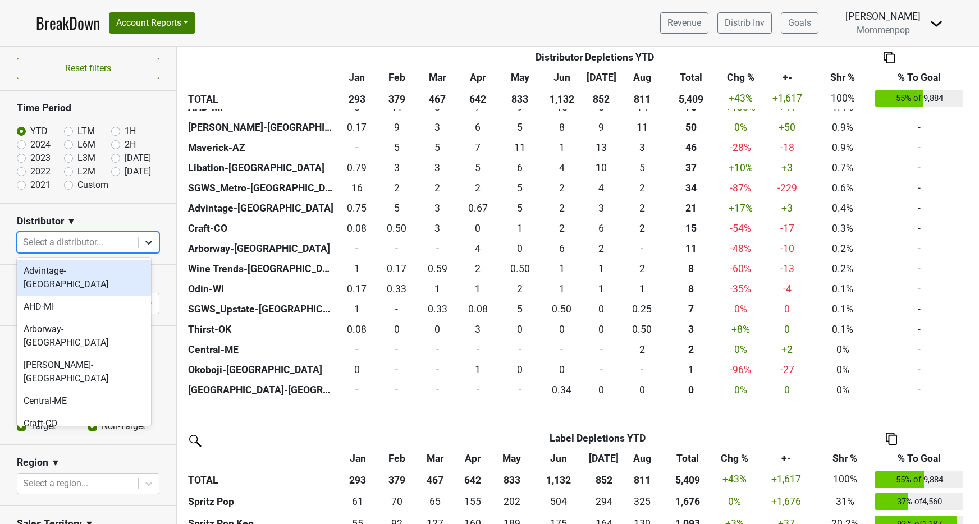
click at [143, 240] on icon at bounding box center [148, 242] width 11 height 11
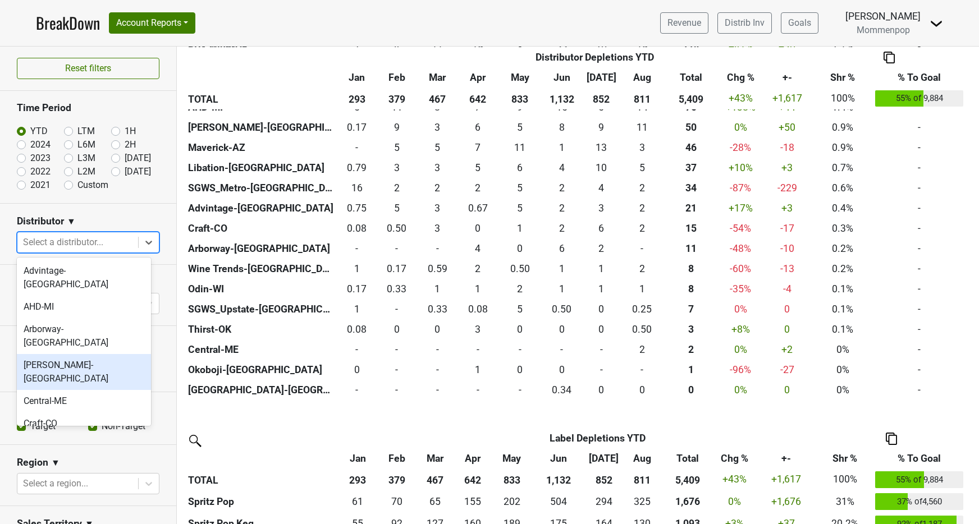
scroll to position [375, 0]
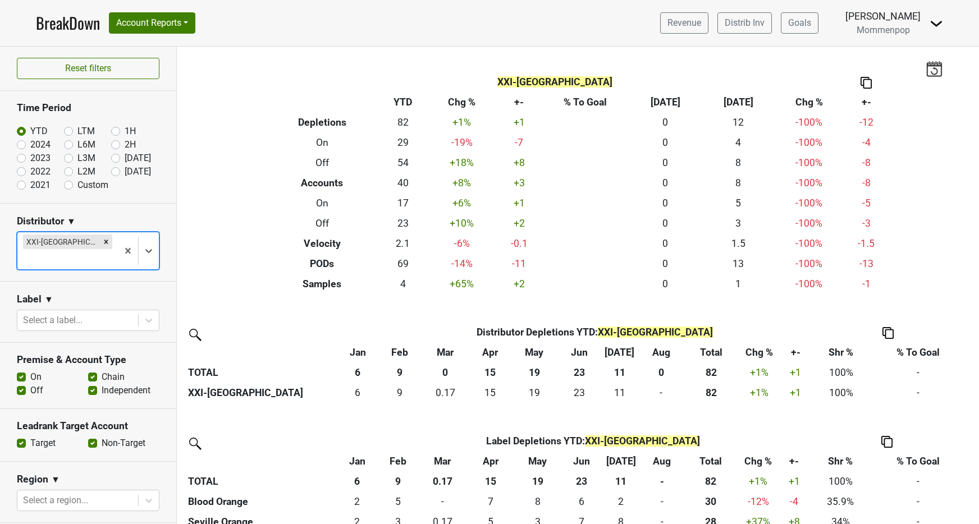
scroll to position [0, 0]
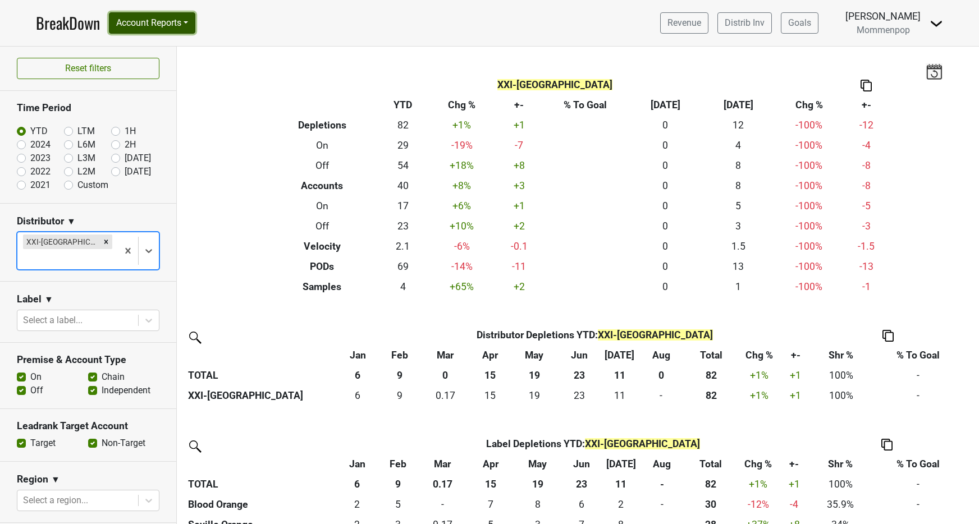
click at [167, 23] on button "Account Reports" at bounding box center [152, 22] width 86 height 21
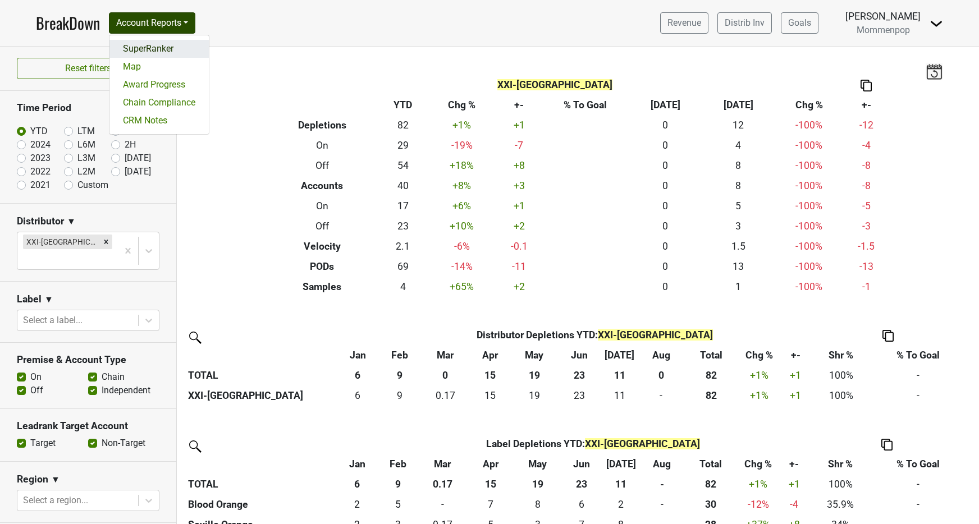
click at [174, 51] on link "SuperRanker" at bounding box center [159, 49] width 99 height 18
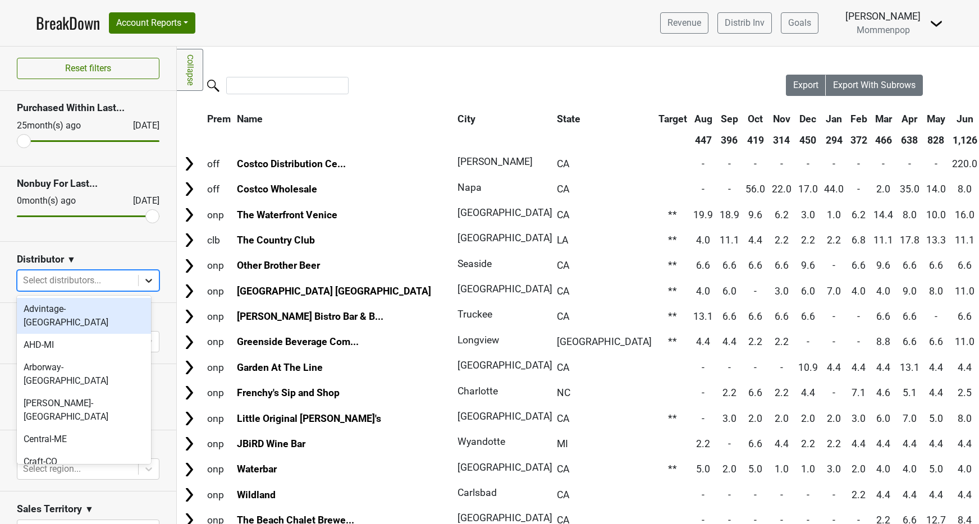
click at [140, 287] on div at bounding box center [149, 281] width 20 height 20
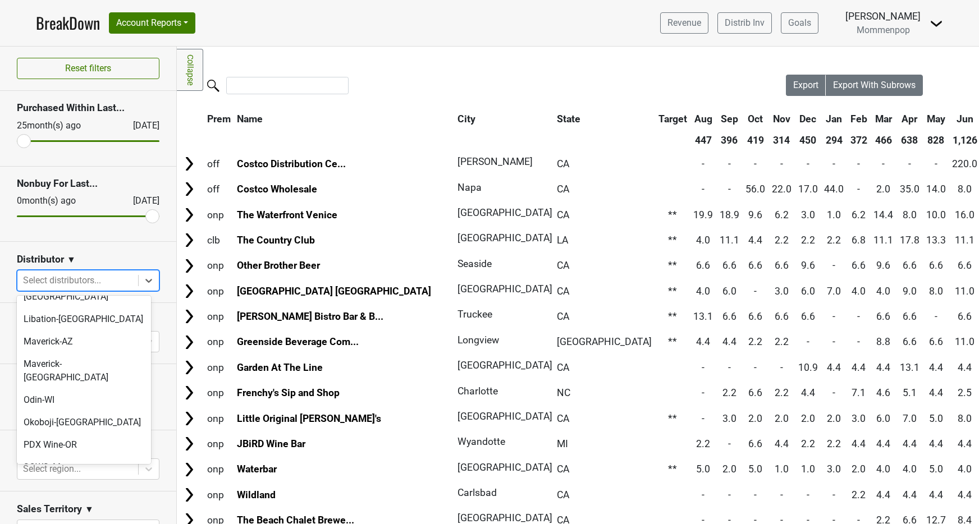
scroll to position [375, 0]
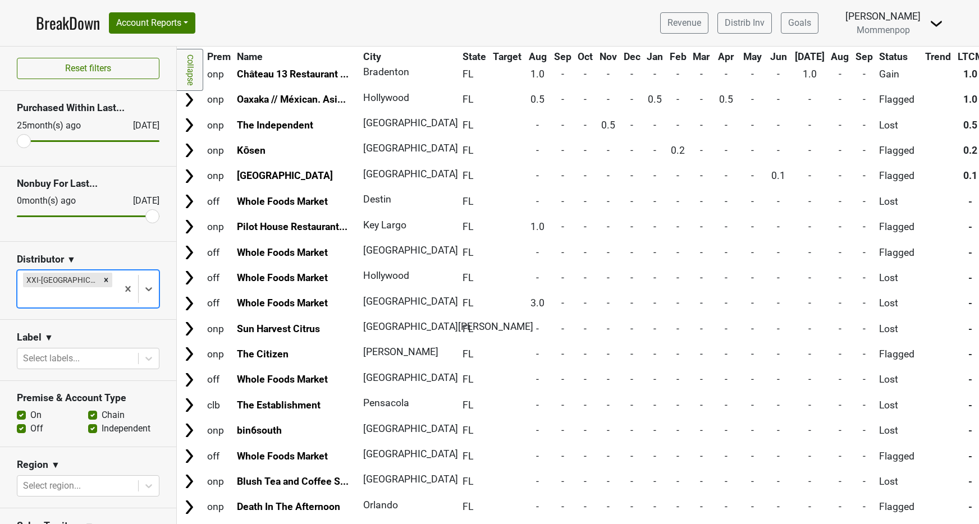
scroll to position [1251, 0]
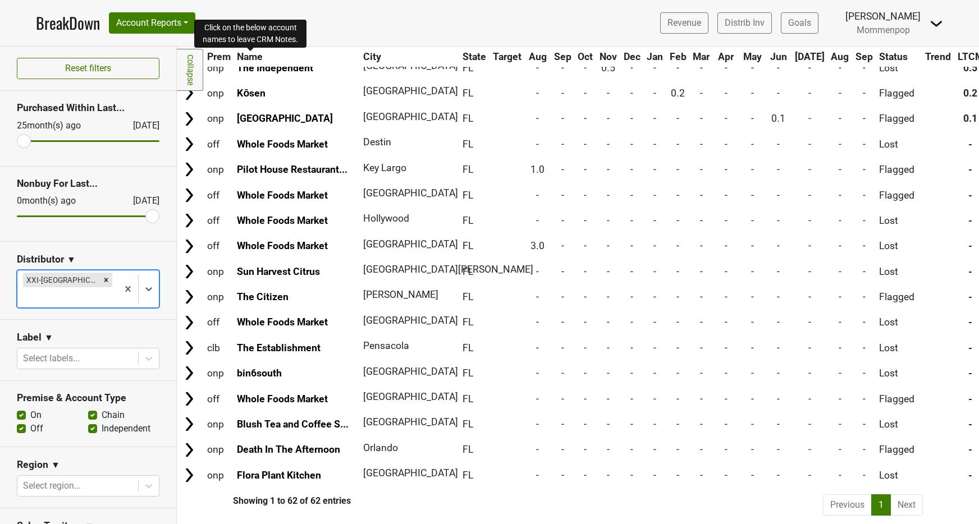
click at [253, 56] on span "Name" at bounding box center [250, 56] width 26 height 11
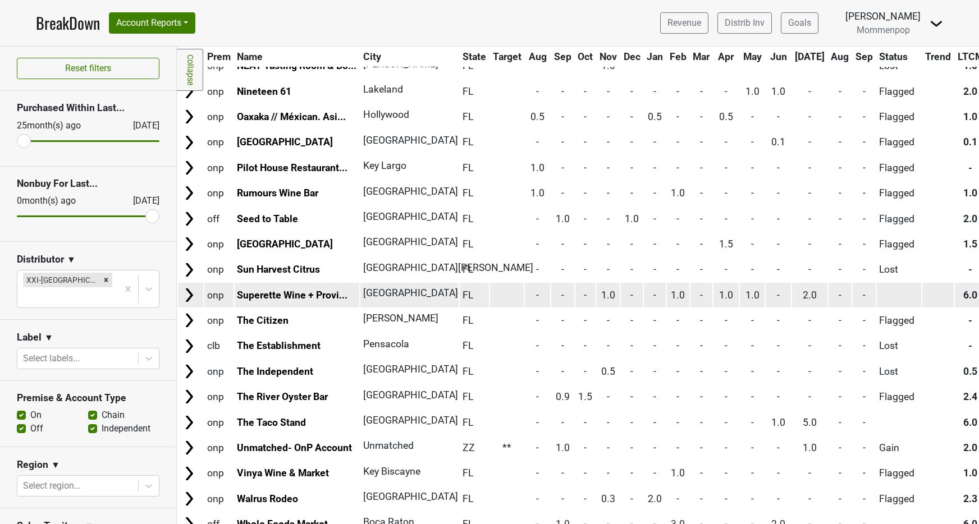
scroll to position [563, 0]
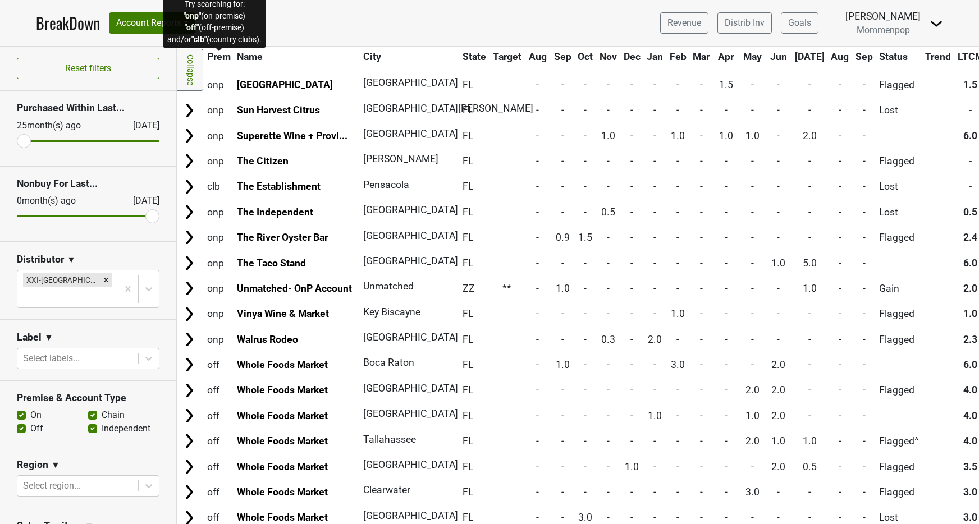
click at [223, 55] on span "Prem" at bounding box center [219, 56] width 24 height 11
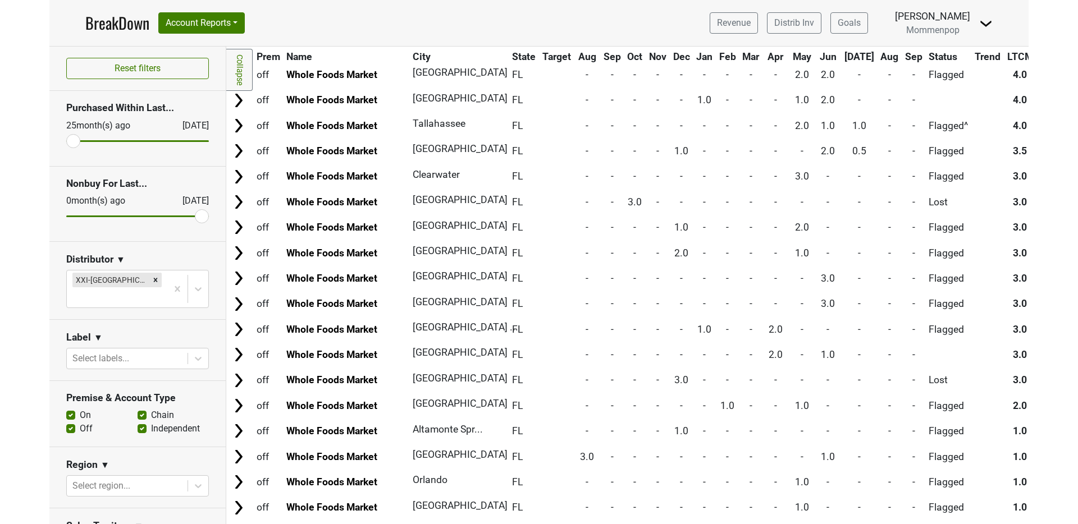
scroll to position [0, 0]
